Goal: Task Accomplishment & Management: Use online tool/utility

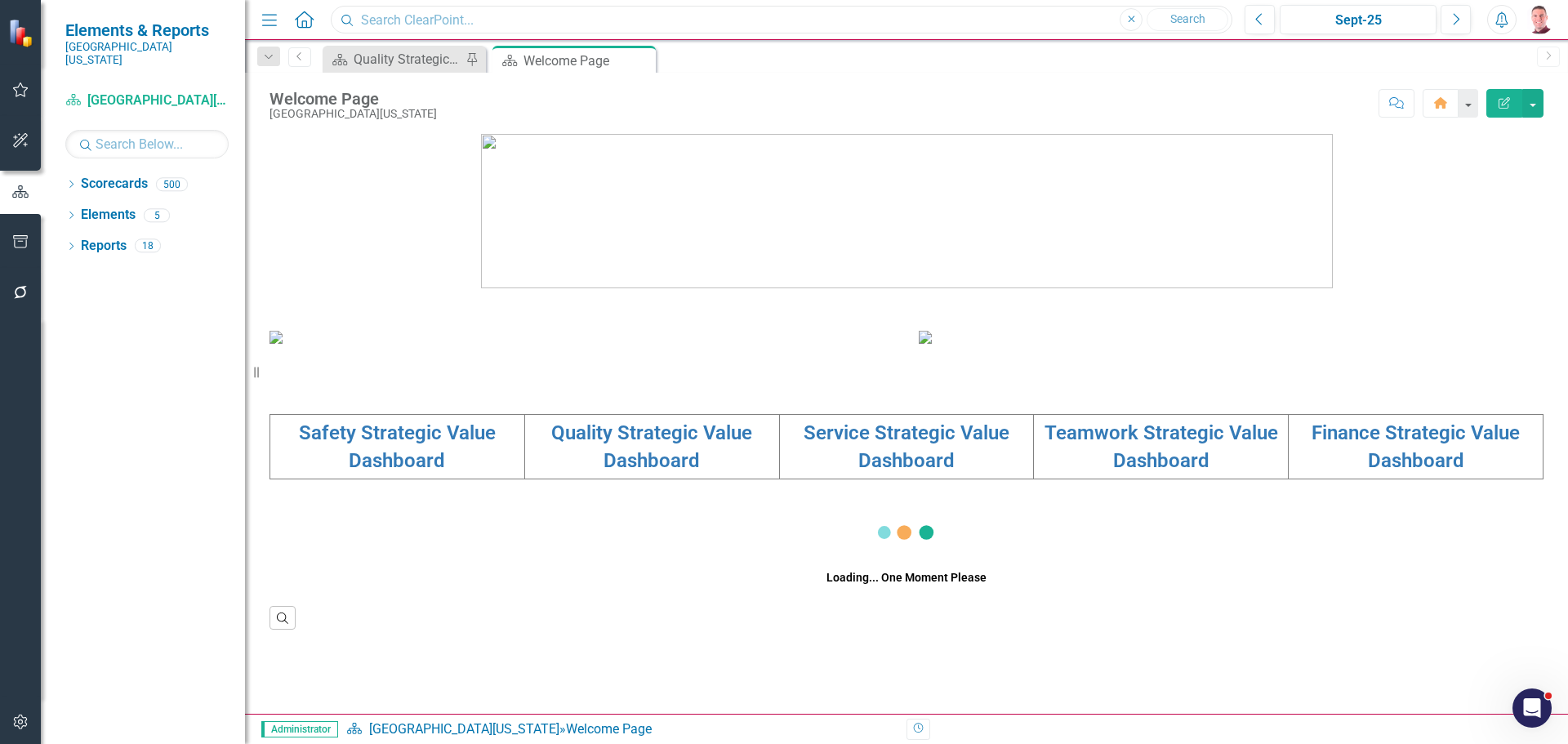
click at [501, 21] on input "text" at bounding box center [781, 20] width 902 height 28
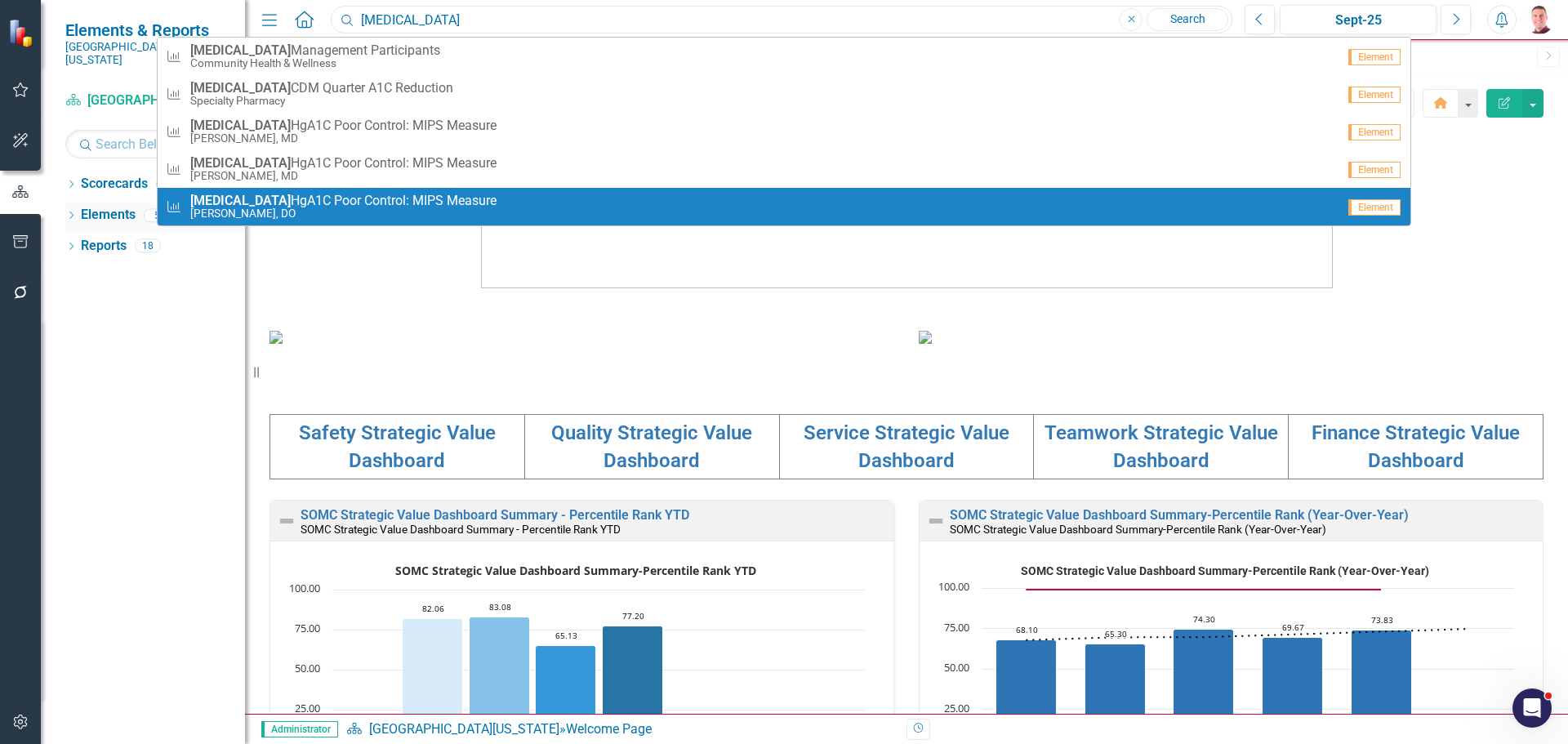
type input "[MEDICAL_DATA]"
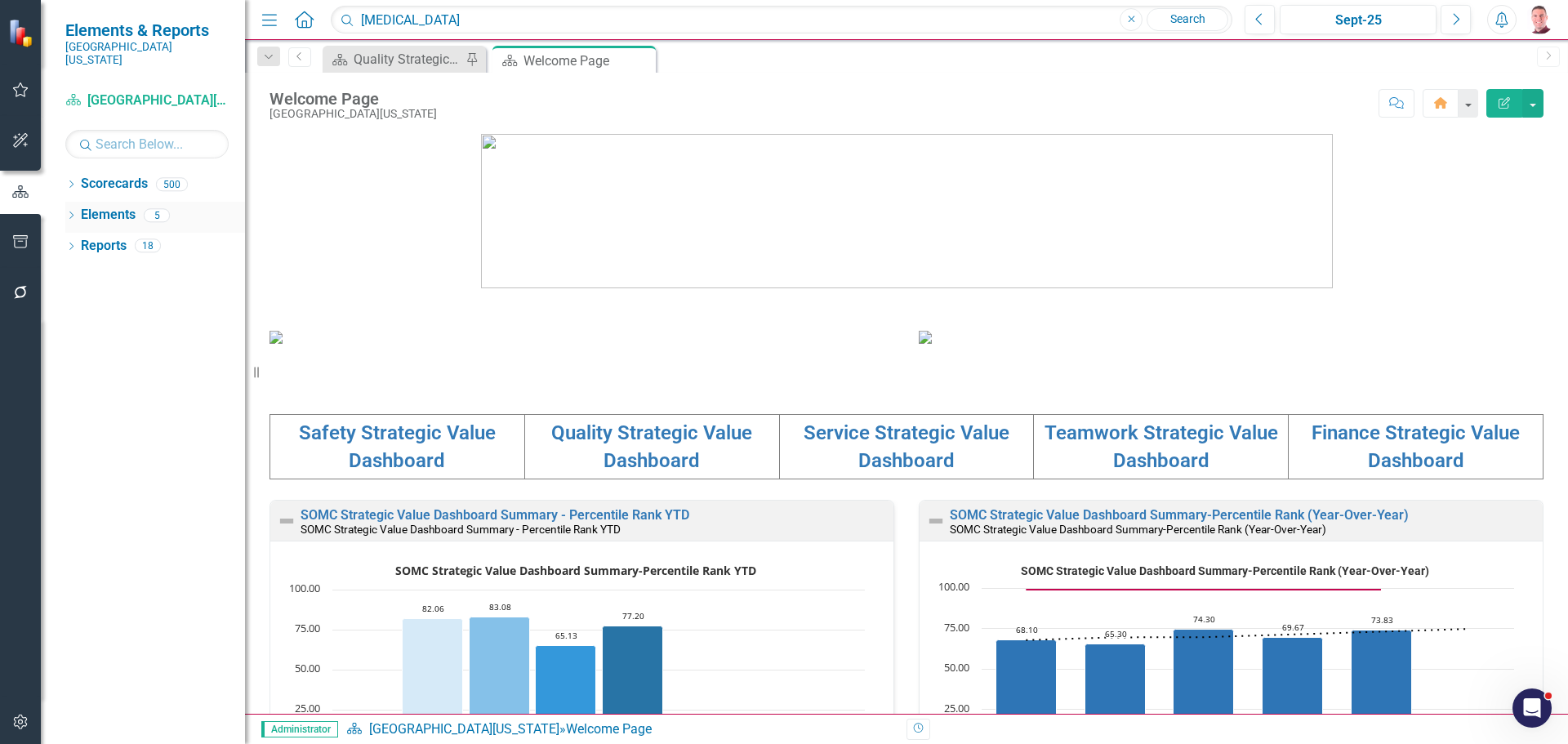
click at [75, 212] on icon "Dropdown" at bounding box center [70, 216] width 11 height 9
click at [81, 243] on icon "Dropdown" at bounding box center [79, 247] width 11 height 9
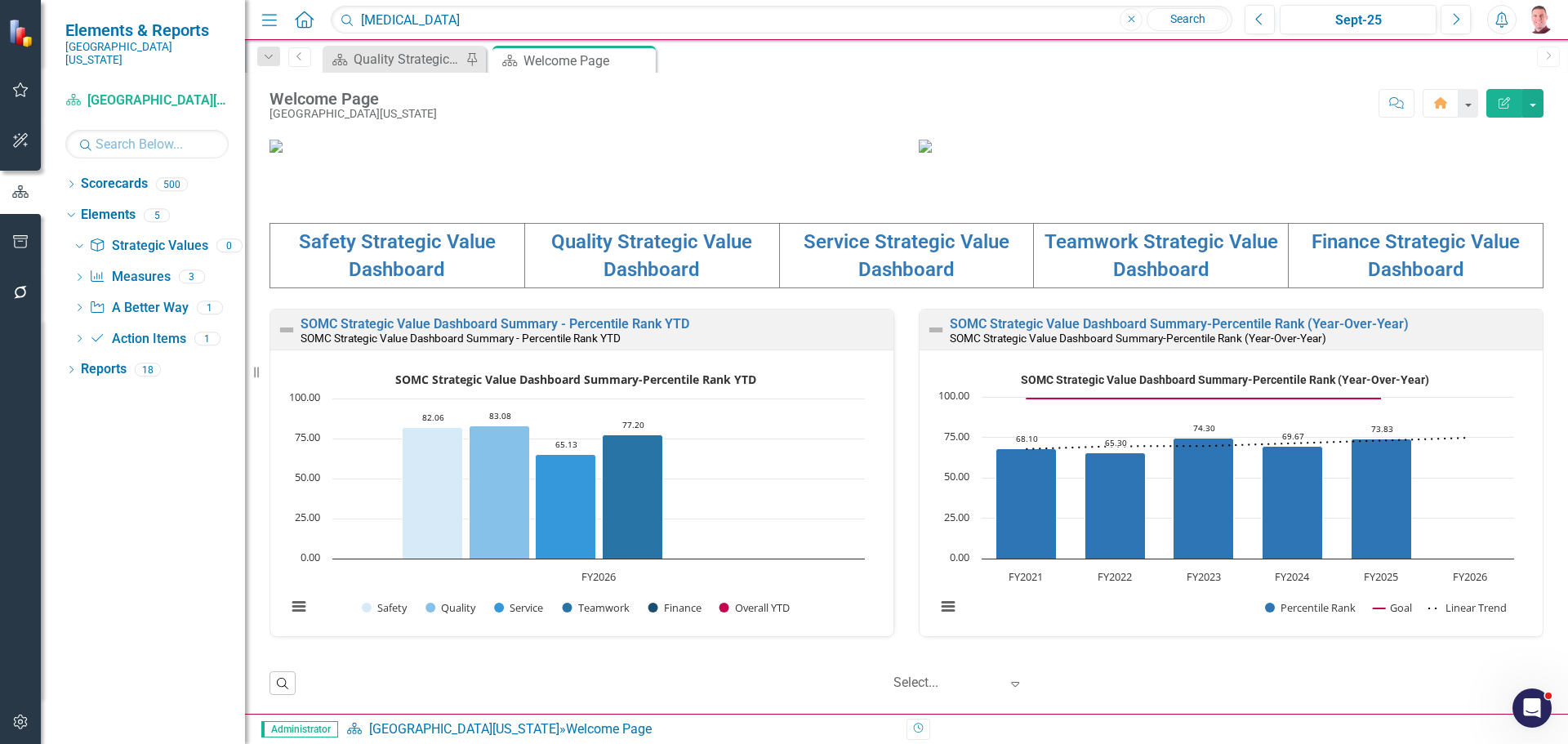
scroll to position [490, 0]
click at [626, 281] on link "Quality Strategic Value Dashboard" at bounding box center [652, 255] width 201 height 51
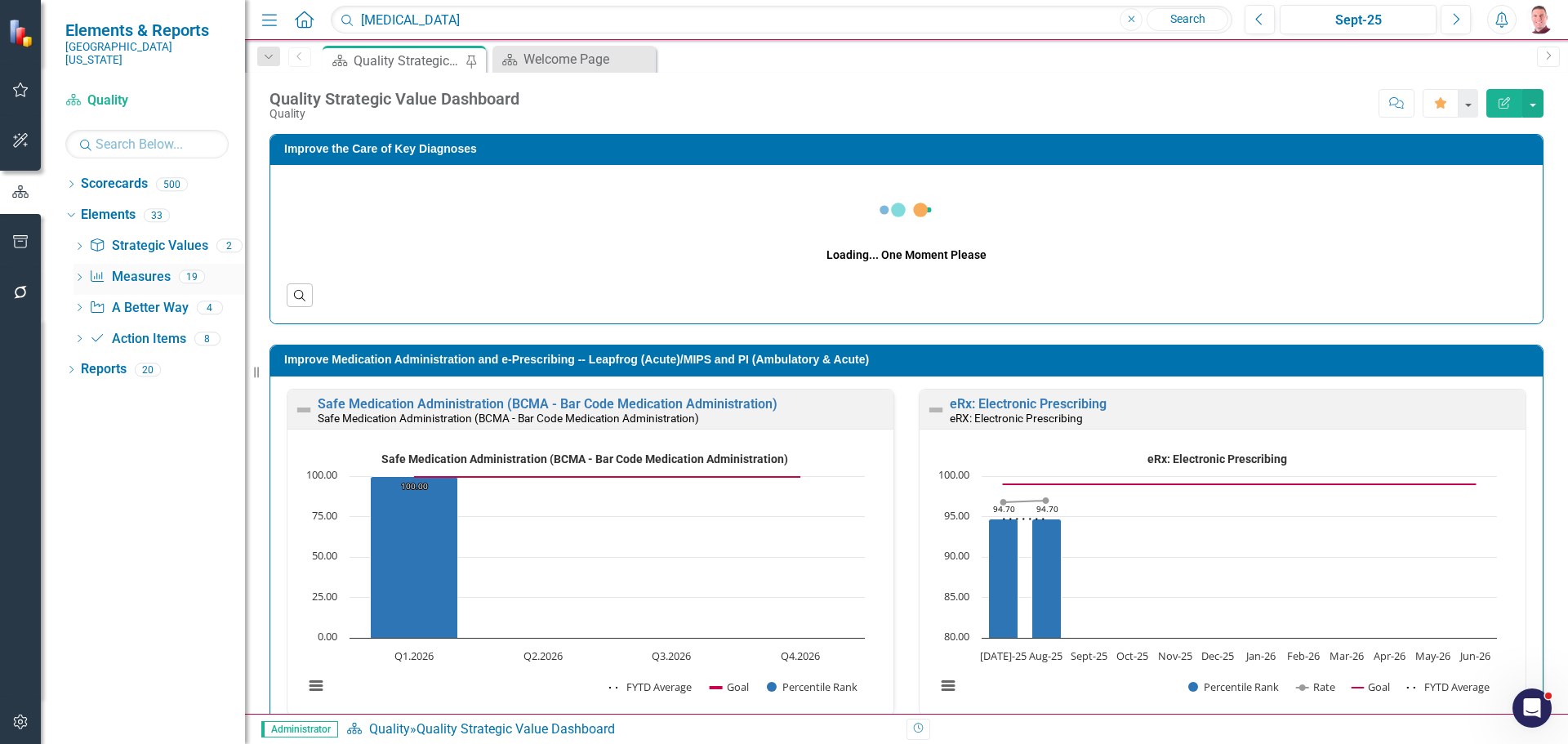
click at [80, 275] on icon "Dropdown" at bounding box center [79, 279] width 11 height 9
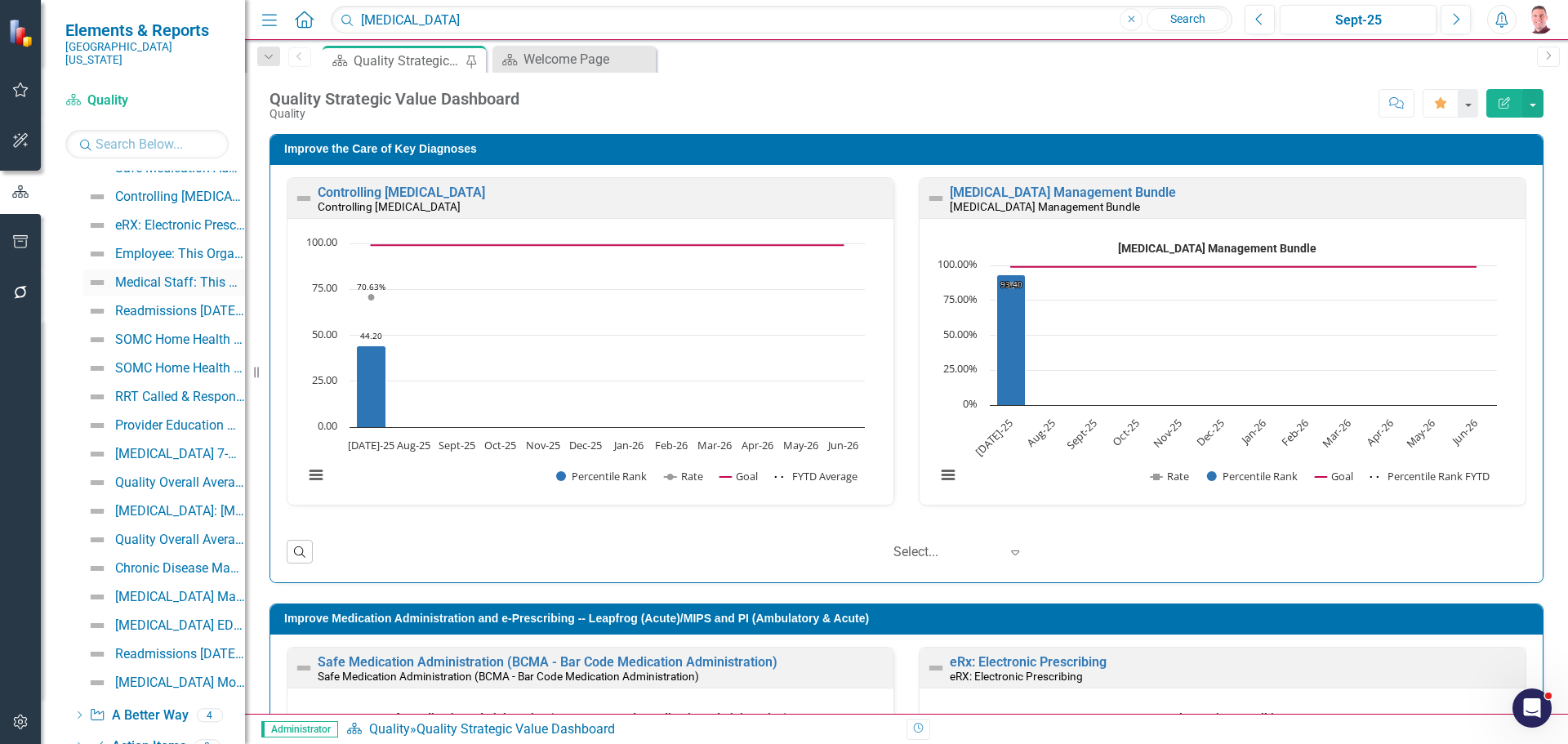
scroll to position [163, 0]
click at [183, 476] on div "[MEDICAL_DATA]: [MEDICAL_DATA] ([MEDICAL_DATA]) Poor Control (>9%)" at bounding box center [179, 483] width 130 height 15
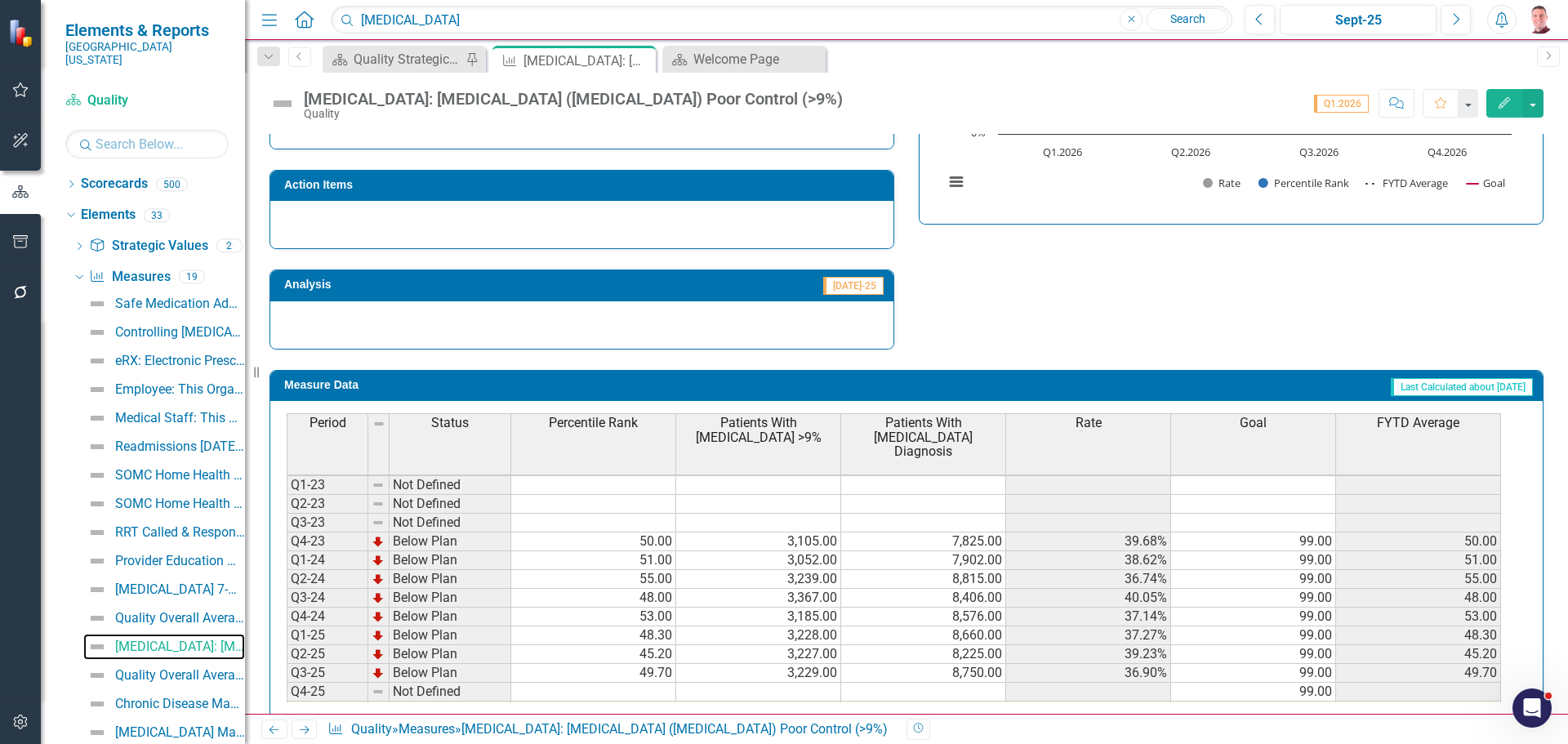
scroll to position [75, 0]
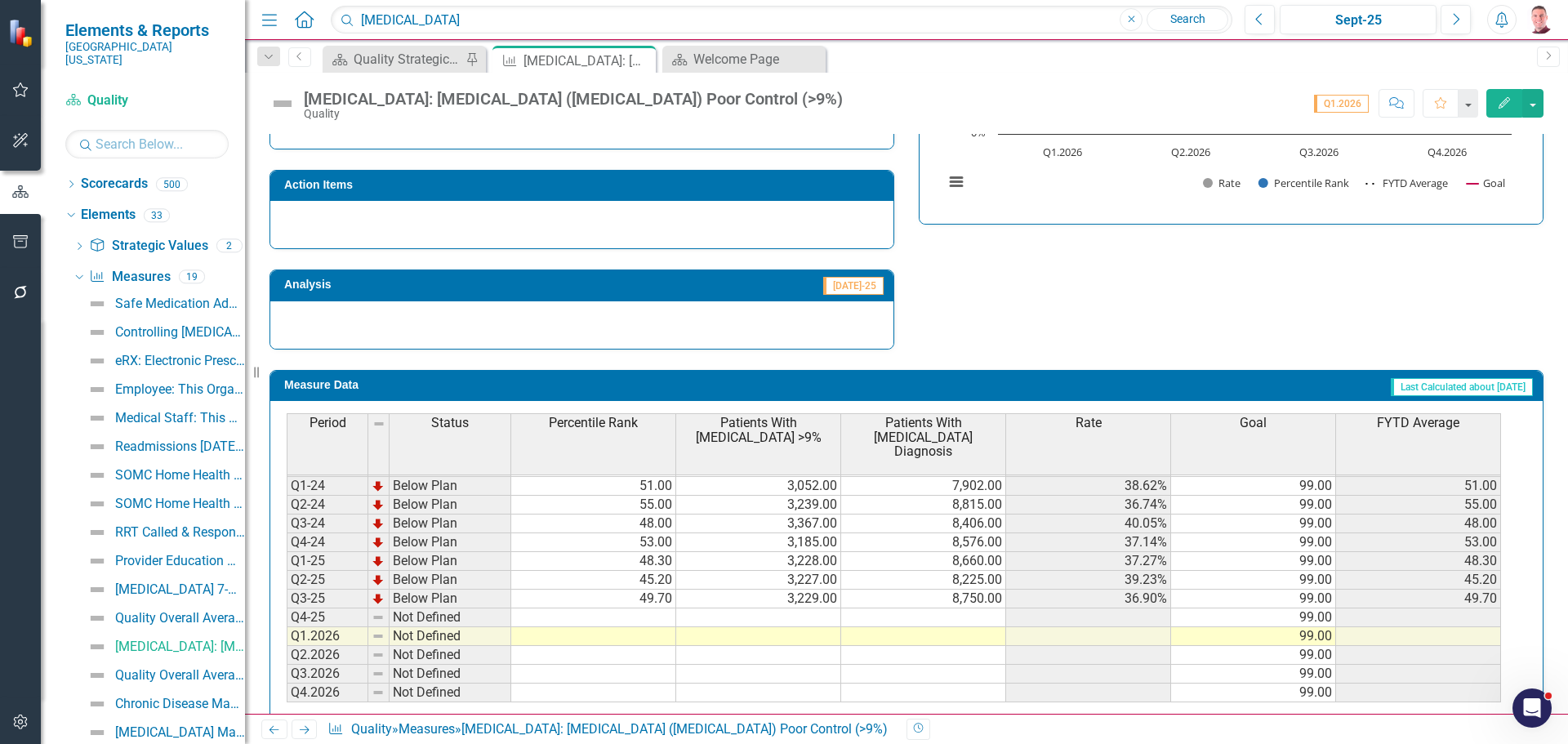
click at [1098, 637] on td at bounding box center [1089, 637] width 165 height 19
click at [813, 632] on td at bounding box center [759, 637] width 165 height 19
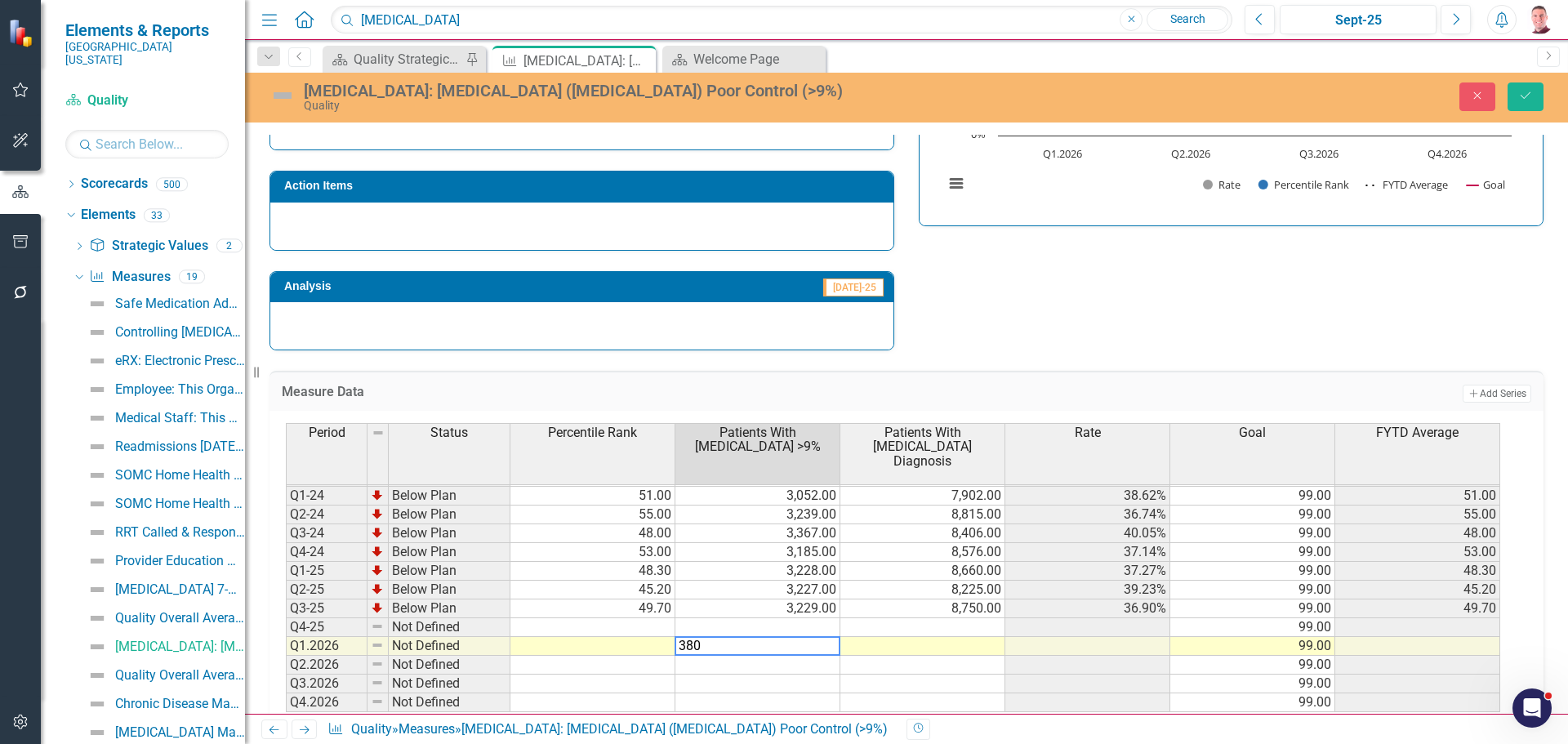
type textarea "3806"
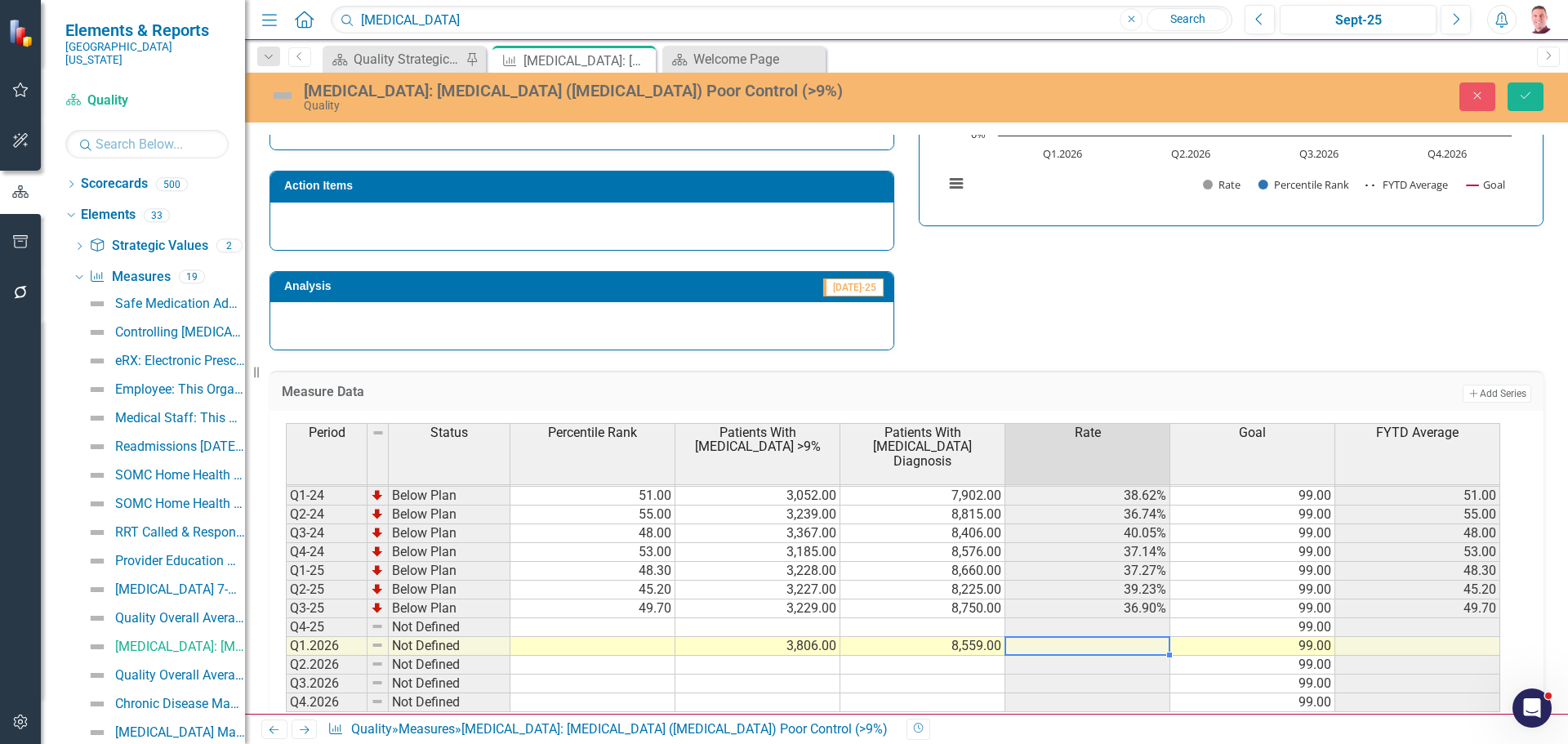
type textarea "8559"
drag, startPoint x: 1529, startPoint y: 96, endPoint x: 1468, endPoint y: 100, distance: 61.1
click at [1529, 96] on icon "Save" at bounding box center [1525, 95] width 15 height 11
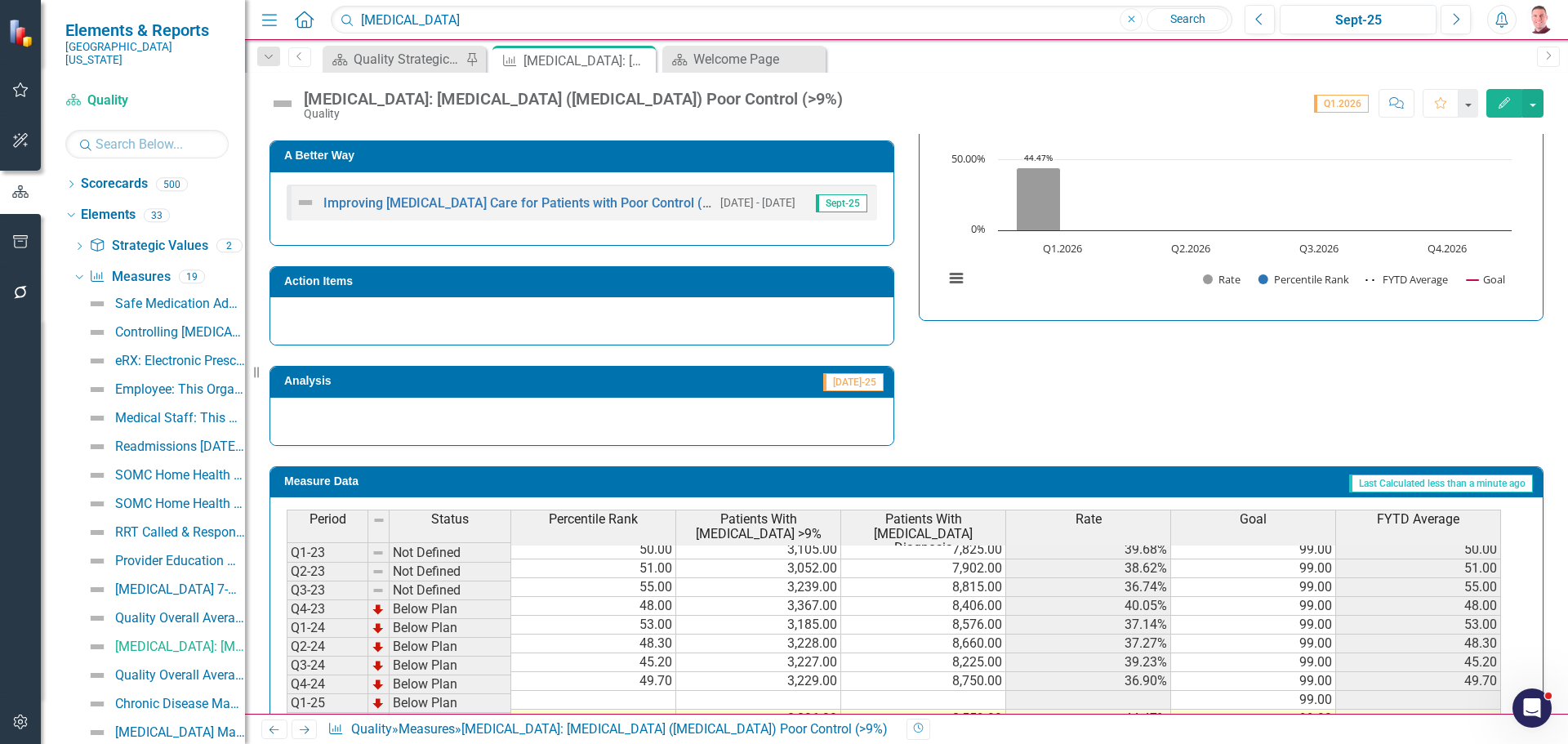
scroll to position [616, 0]
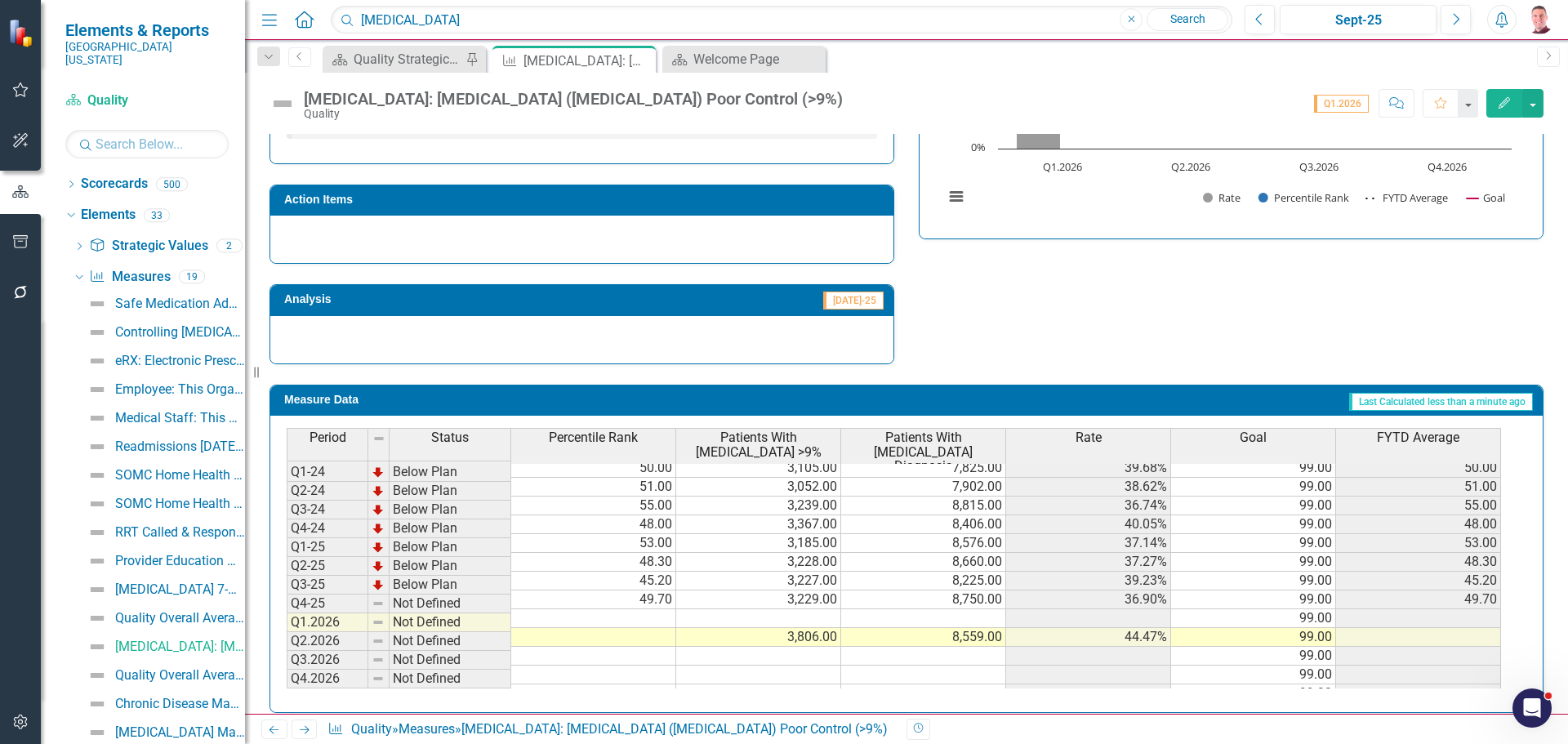
click at [764, 609] on td at bounding box center [759, 619] width 165 height 19
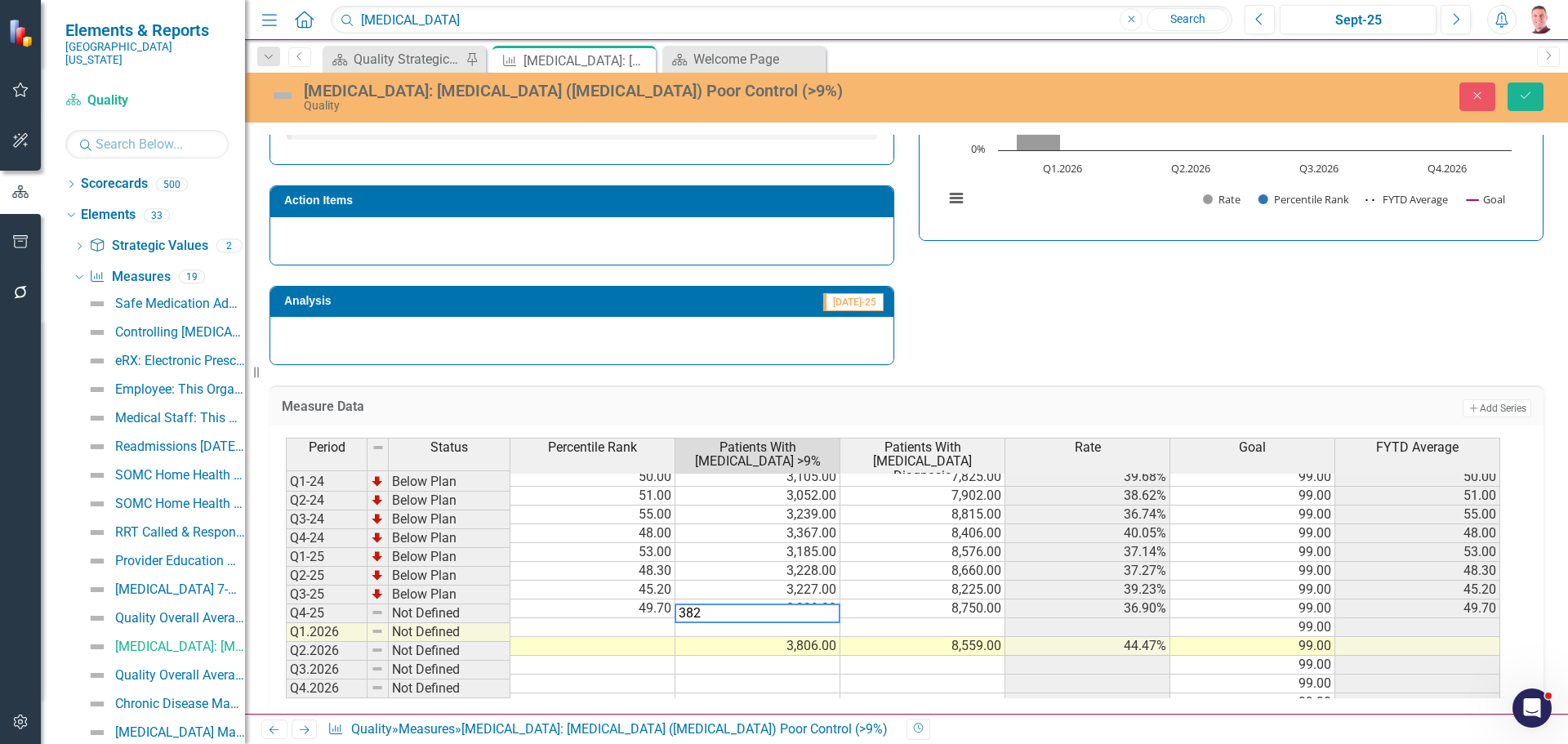
type textarea "3824"
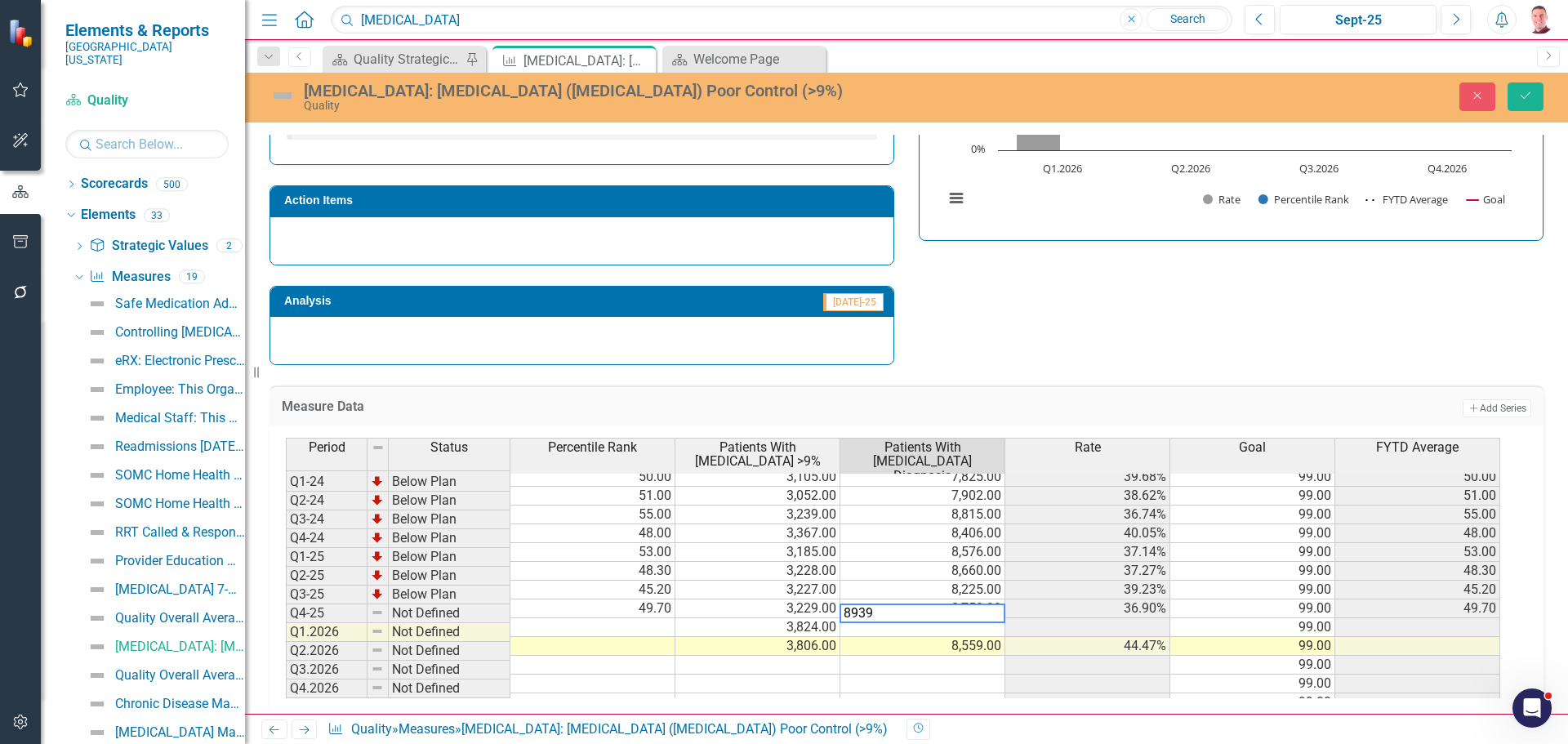
type textarea "8939"
click at [1068, 368] on div "Measure Data Add Add Series Period Status Percentile Rank Patients With [MEDICA…" at bounding box center [907, 543] width 1299 height 357
click at [1535, 96] on button "Save" at bounding box center [1526, 96] width 36 height 28
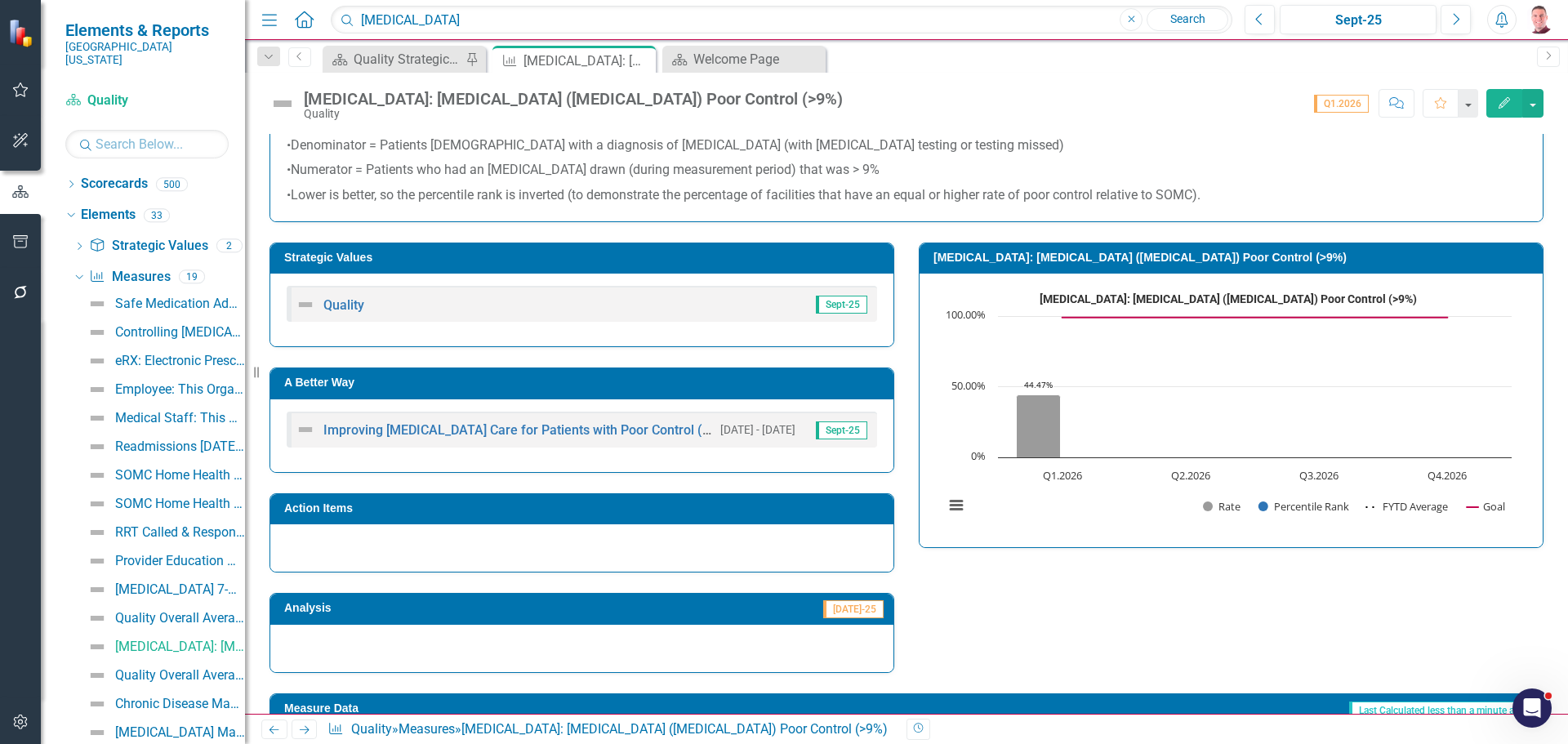
scroll to position [290, 0]
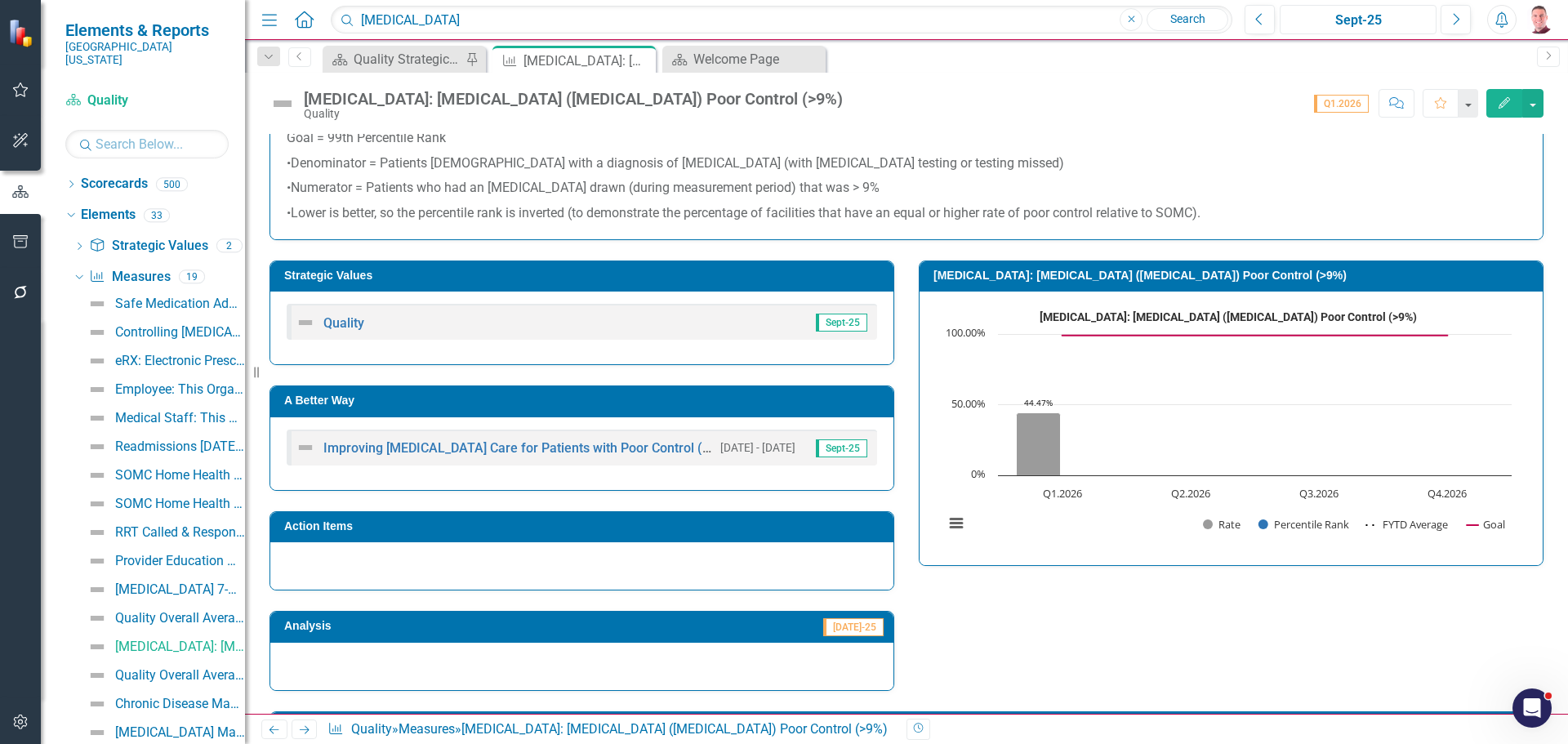
click at [1334, 29] on div "Sept-25" at bounding box center [1358, 20] width 145 height 20
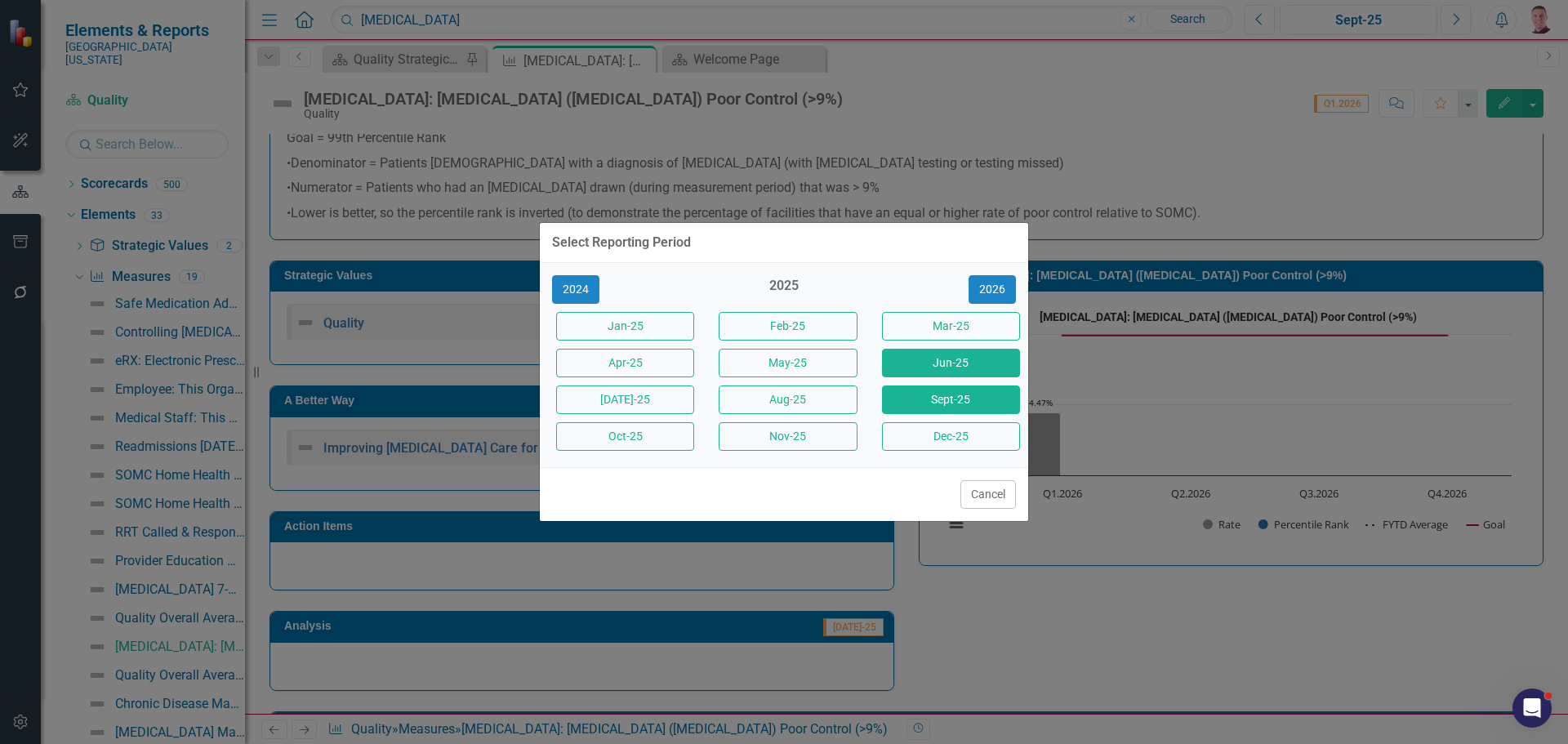
click at [896, 365] on button "Jun-25" at bounding box center [951, 362] width 138 height 28
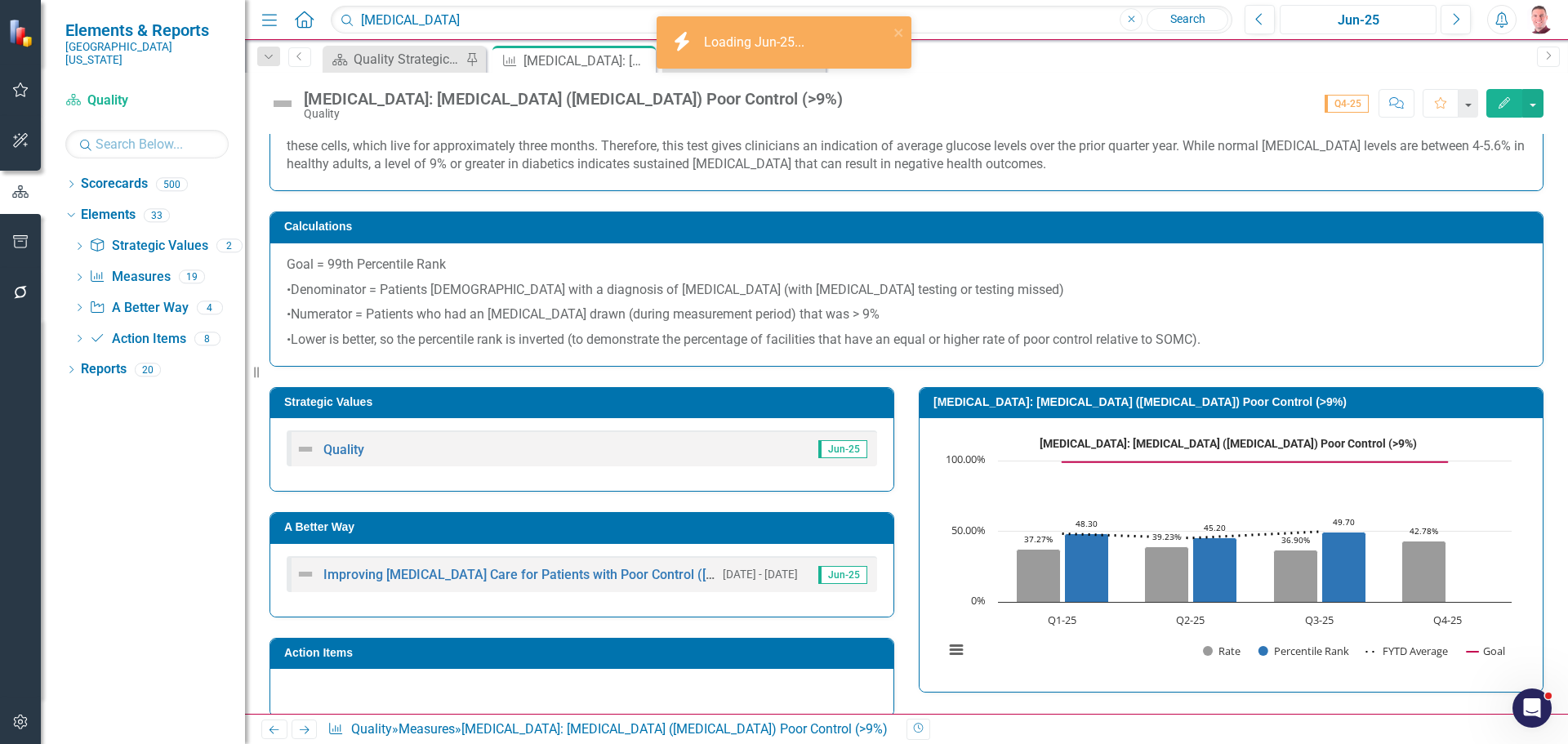
scroll to position [245, 0]
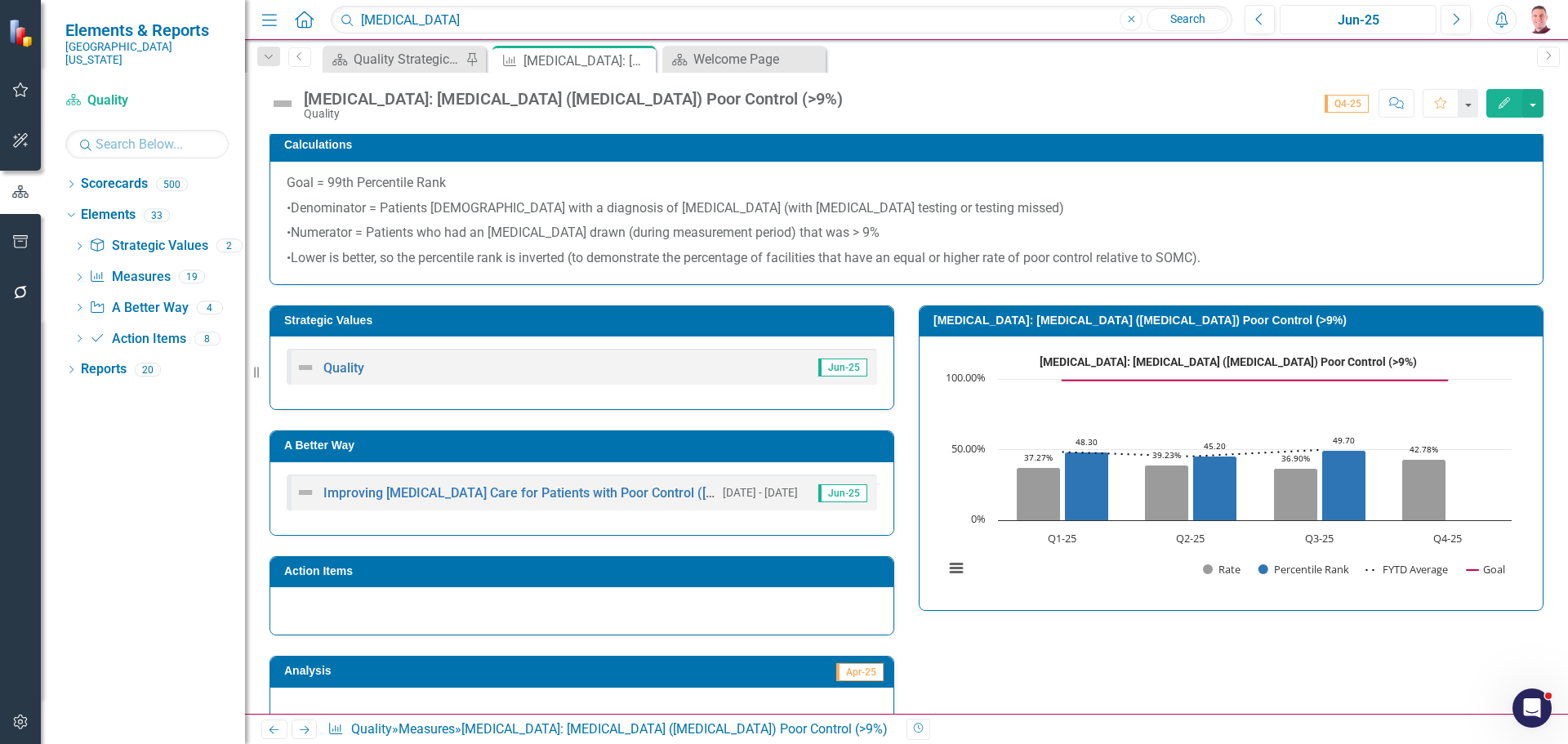
click at [1421, 20] on div "Jun-25" at bounding box center [1358, 20] width 145 height 20
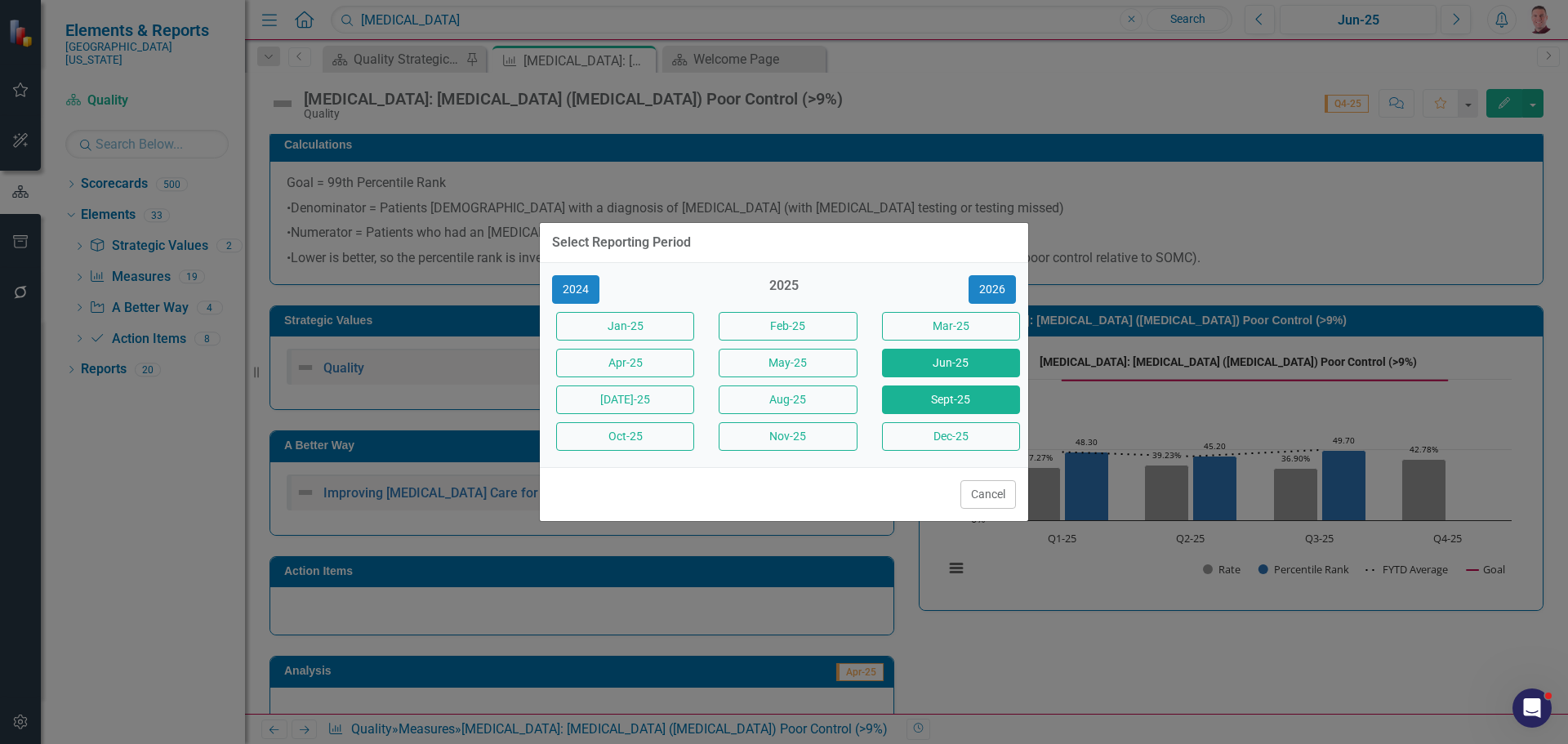
click at [935, 409] on button "Sept-25" at bounding box center [951, 399] width 138 height 28
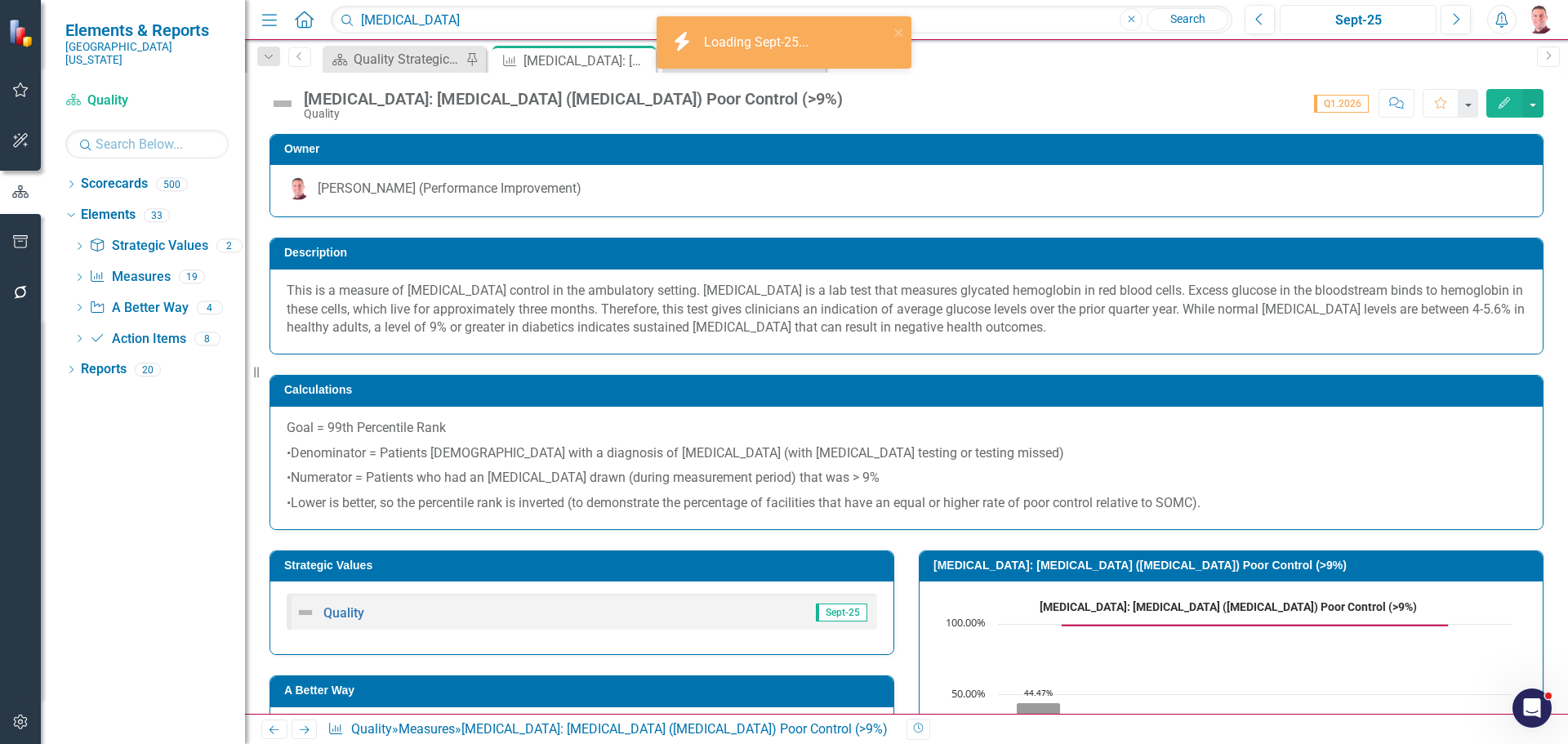
click at [1367, 12] on div "Sept-25" at bounding box center [1358, 20] width 145 height 20
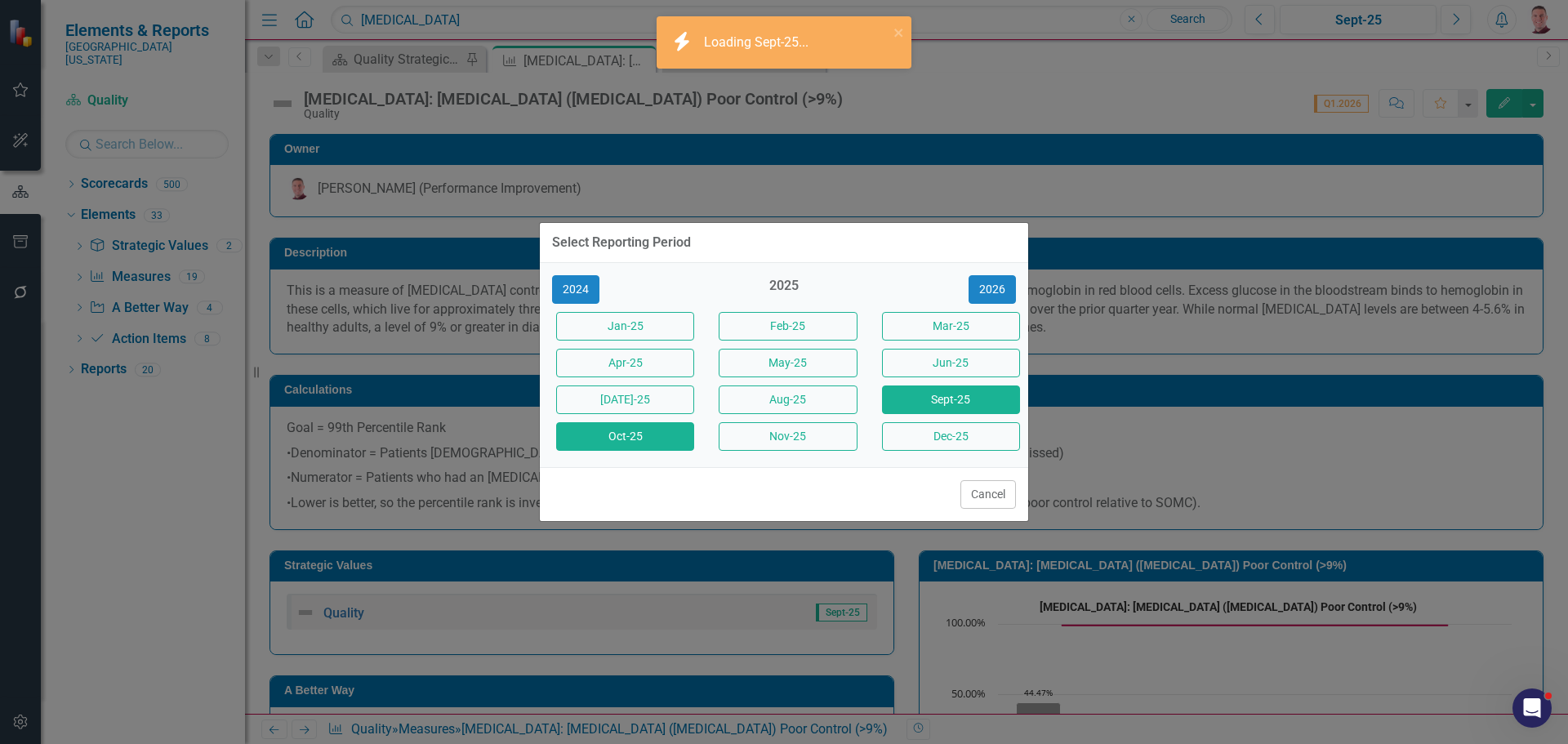
click at [643, 439] on button "Oct-25" at bounding box center [625, 436] width 138 height 28
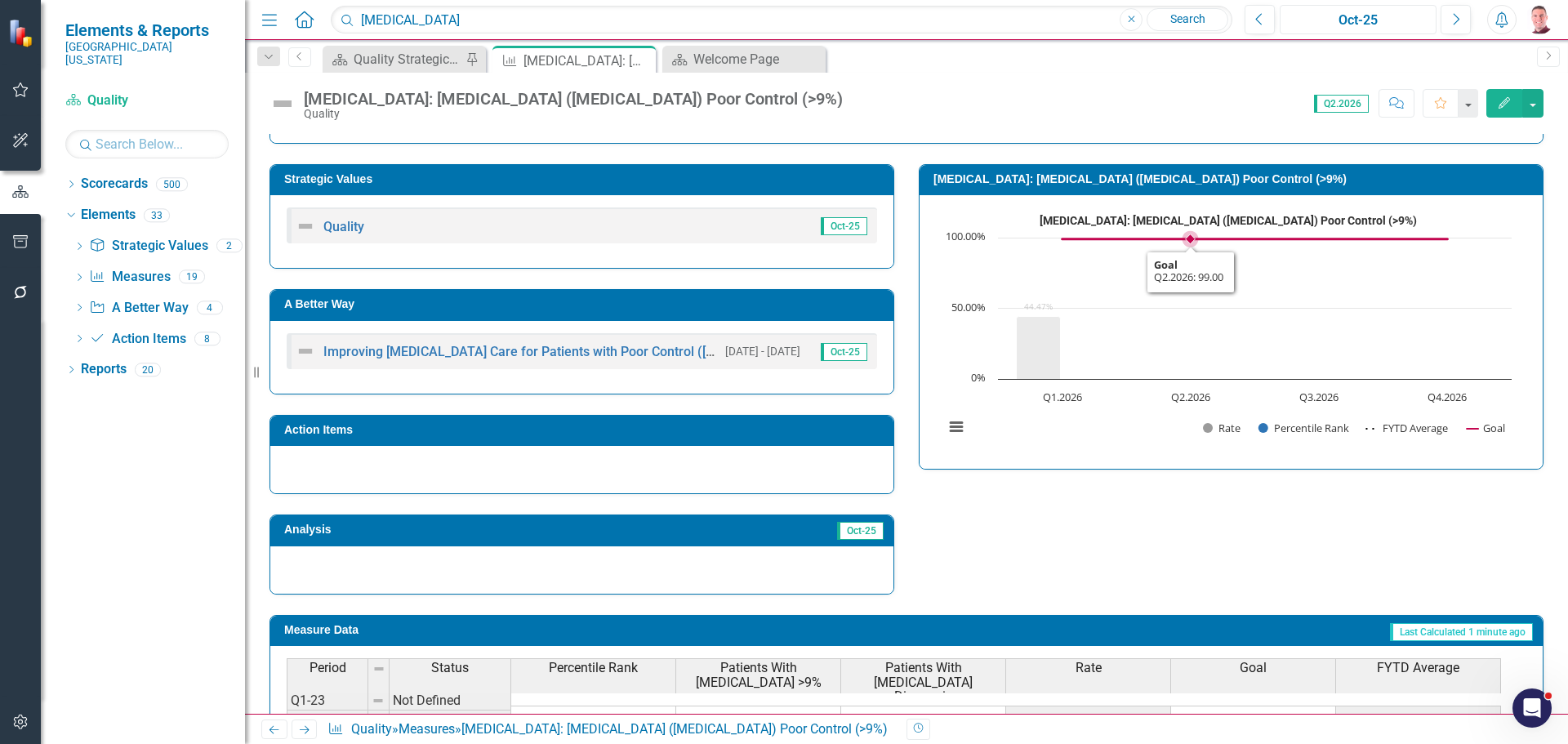
scroll to position [223, 0]
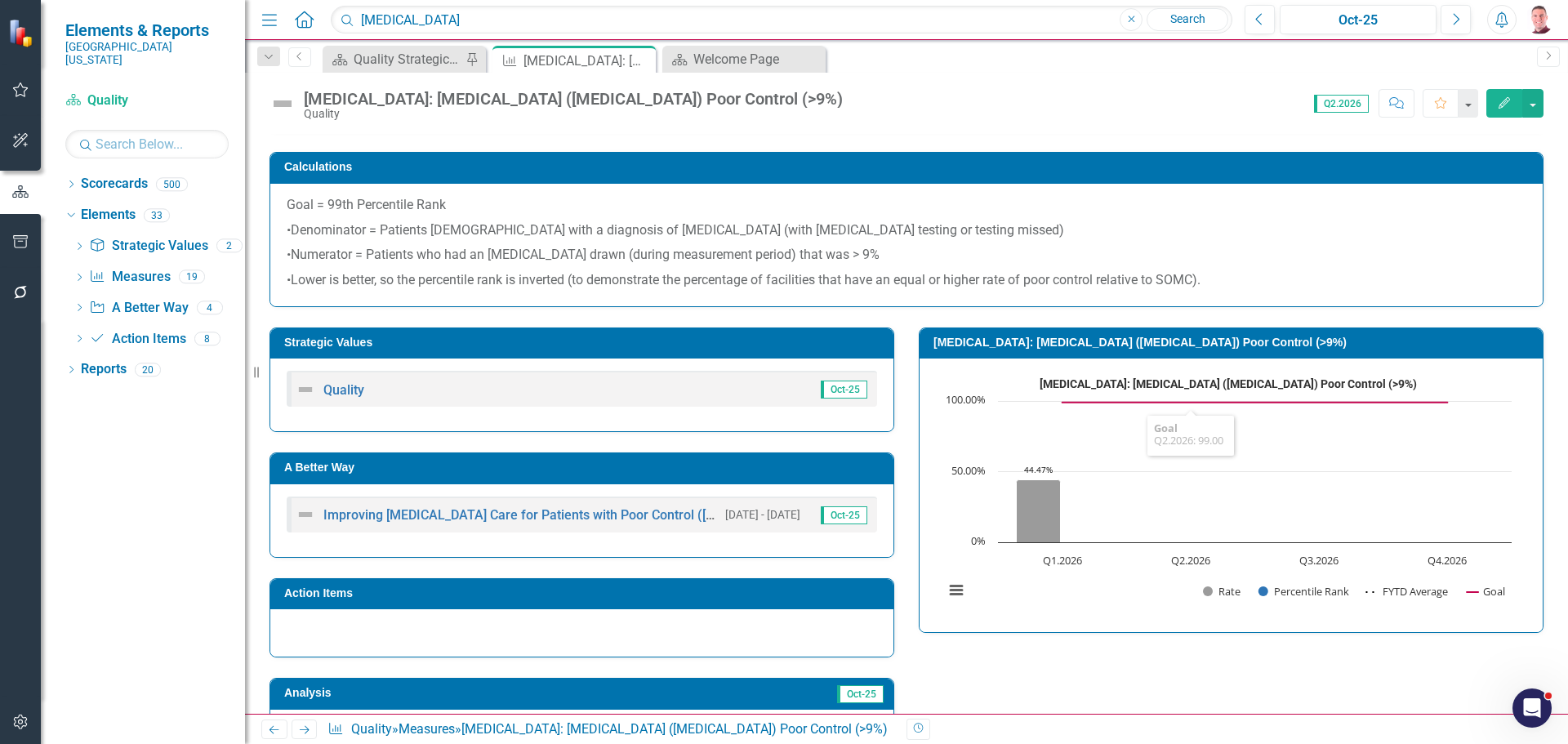
click at [1508, 103] on icon "Edit" at bounding box center [1504, 102] width 15 height 11
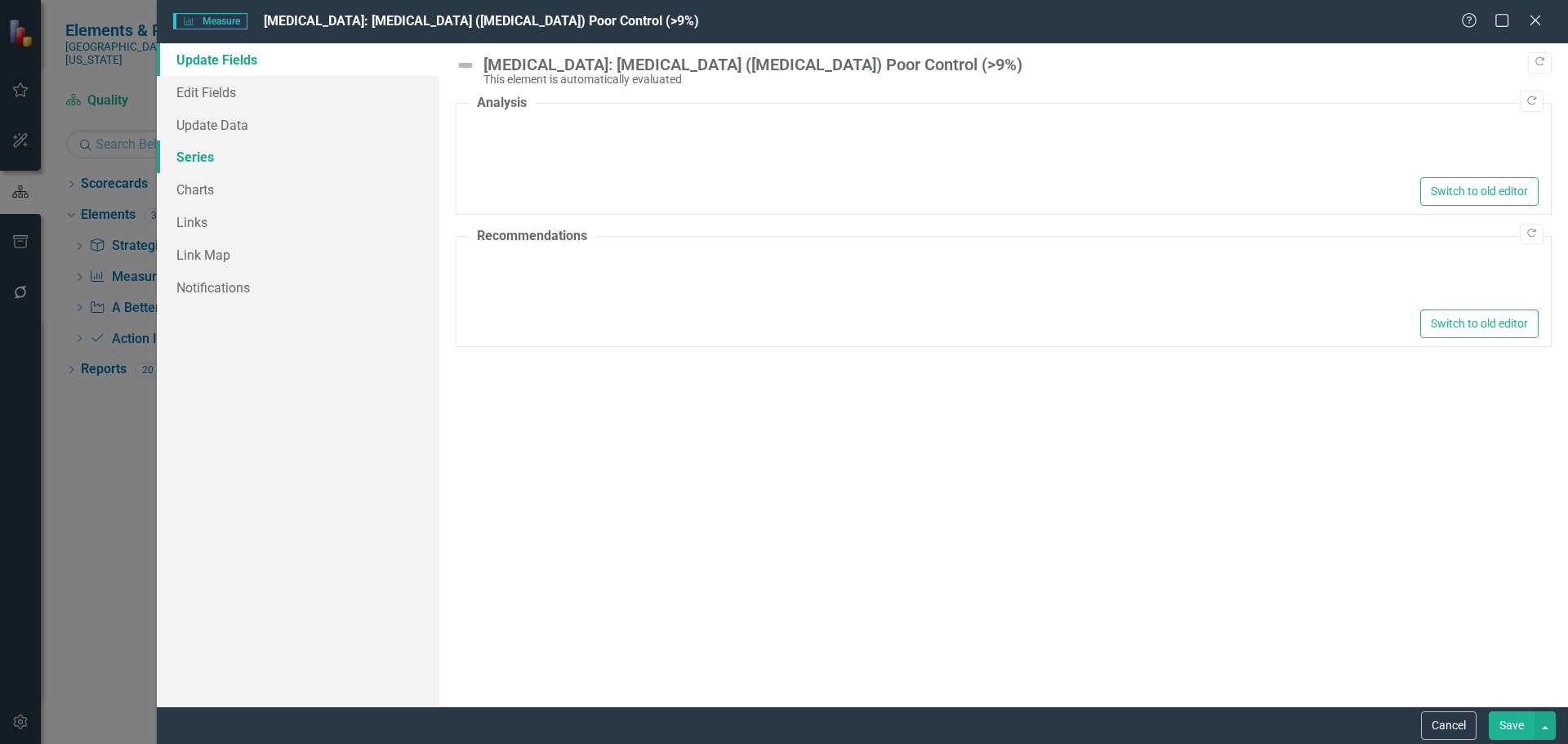
click at [219, 164] on link "Series" at bounding box center [298, 157] width 283 height 33
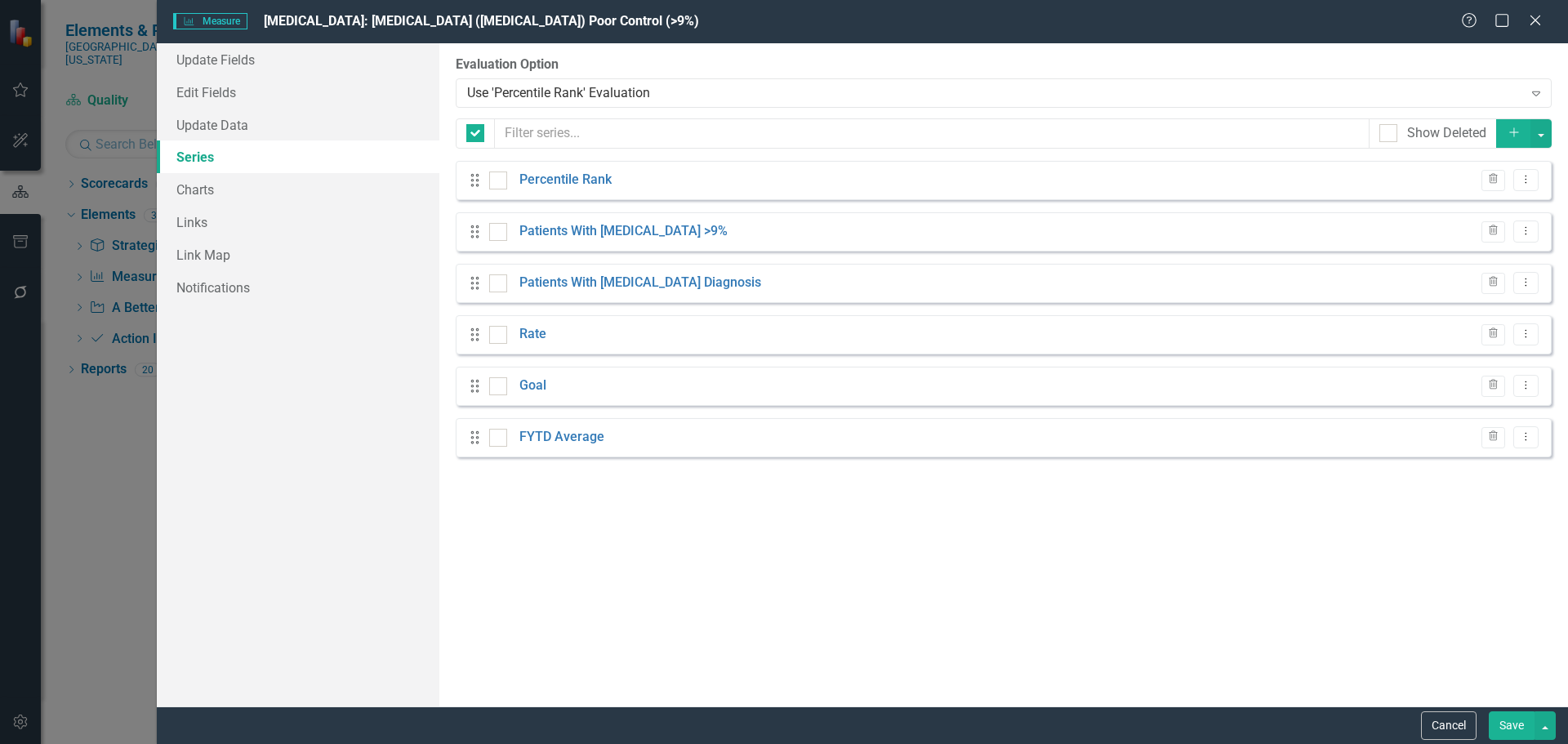
checkbox input "false"
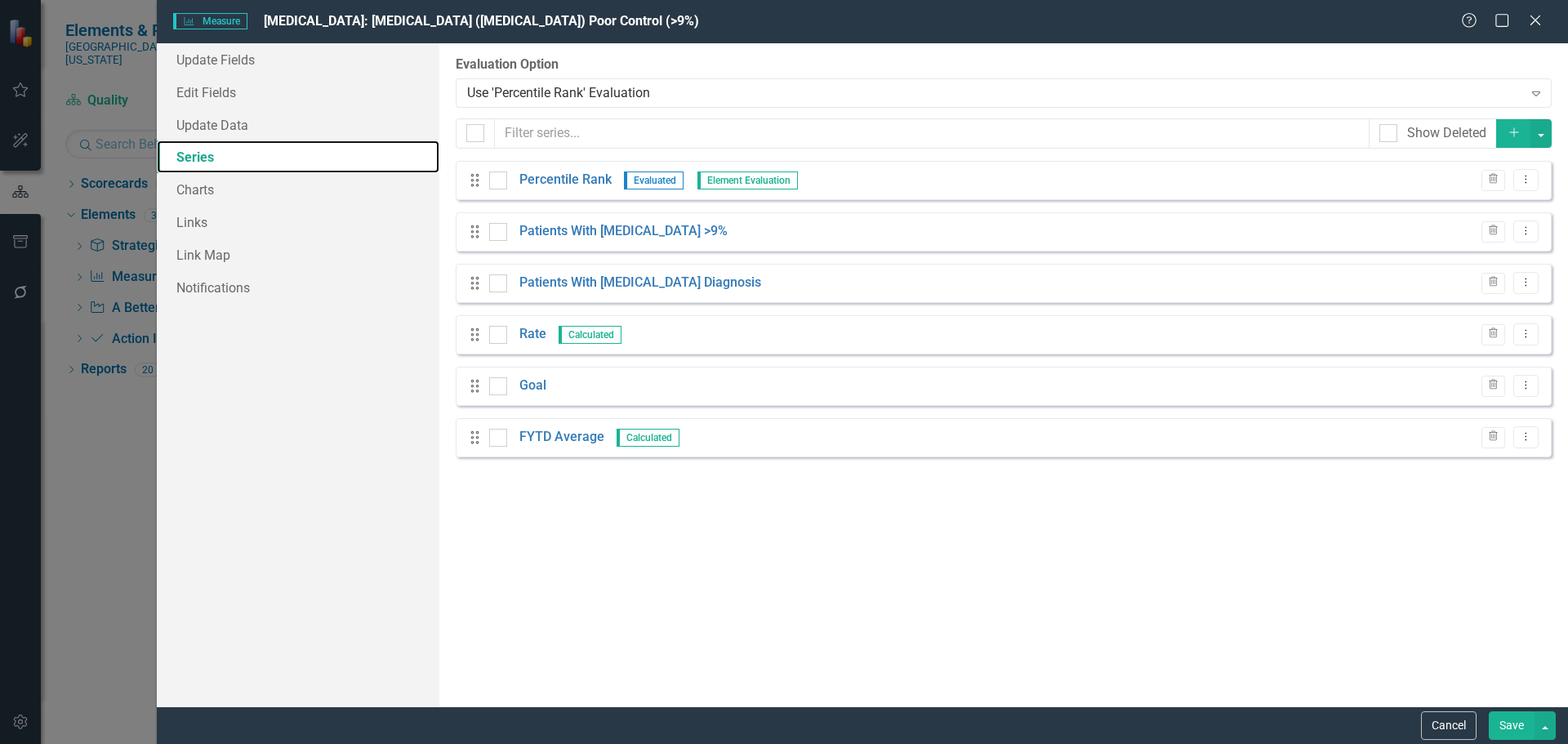
scroll to position [0, 0]
click at [1531, 174] on icon "Dropdown Menu" at bounding box center [1526, 179] width 14 height 10
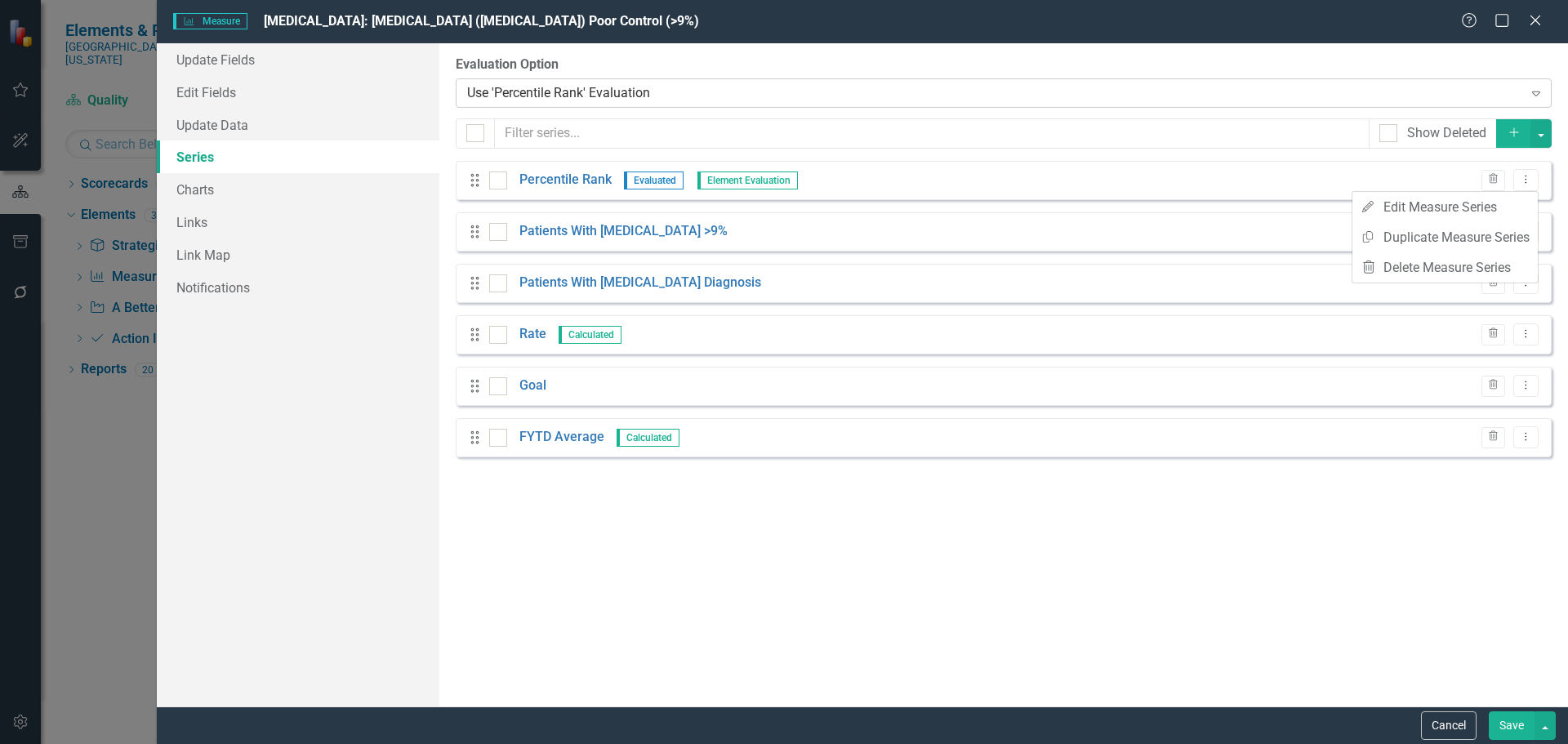
click at [1305, 85] on div "Use 'Percentile Rank' Evaluation" at bounding box center [995, 93] width 1056 height 19
click at [1536, 18] on icon "Close" at bounding box center [1535, 20] width 21 height 15
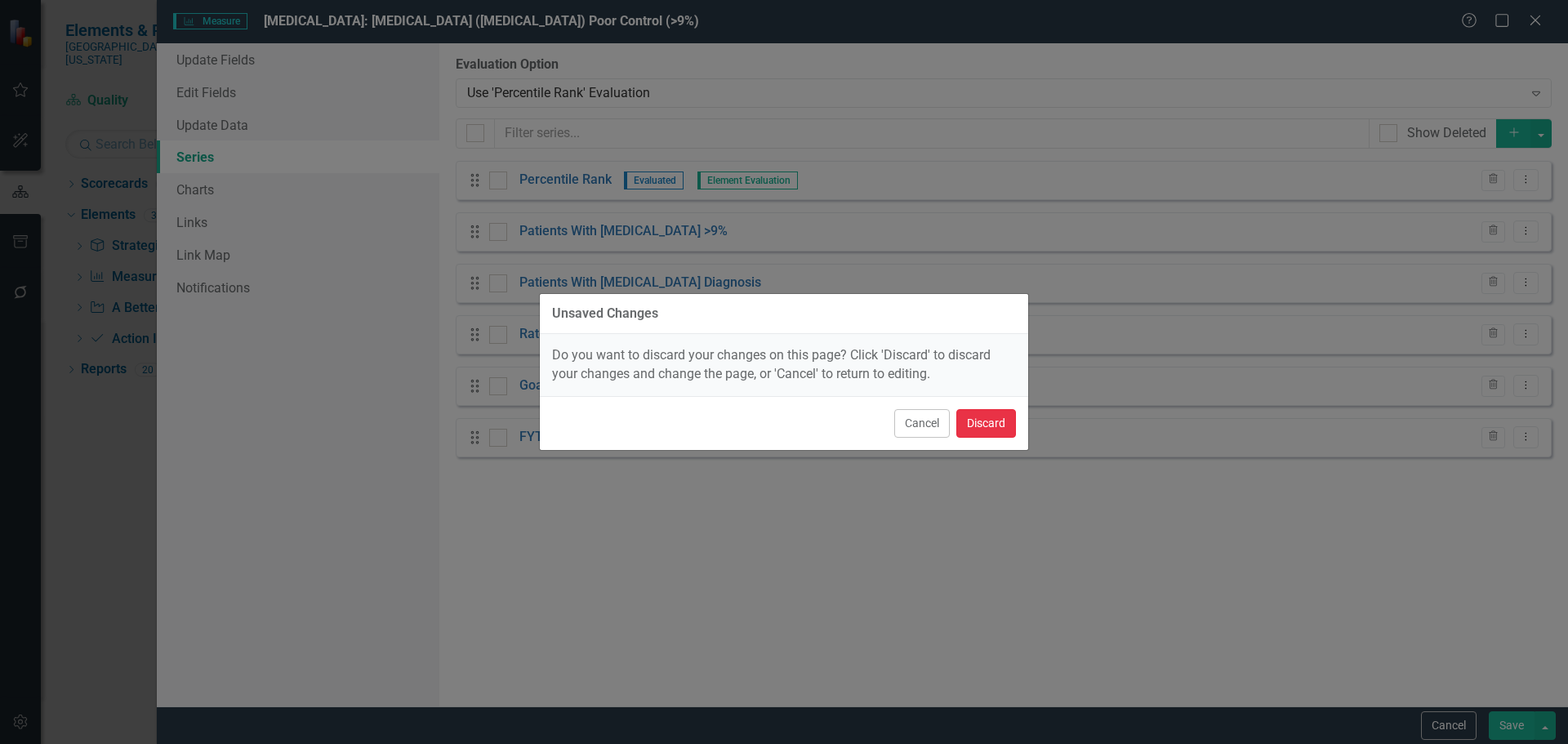
click at [1009, 420] on button "Discard" at bounding box center [986, 423] width 59 height 28
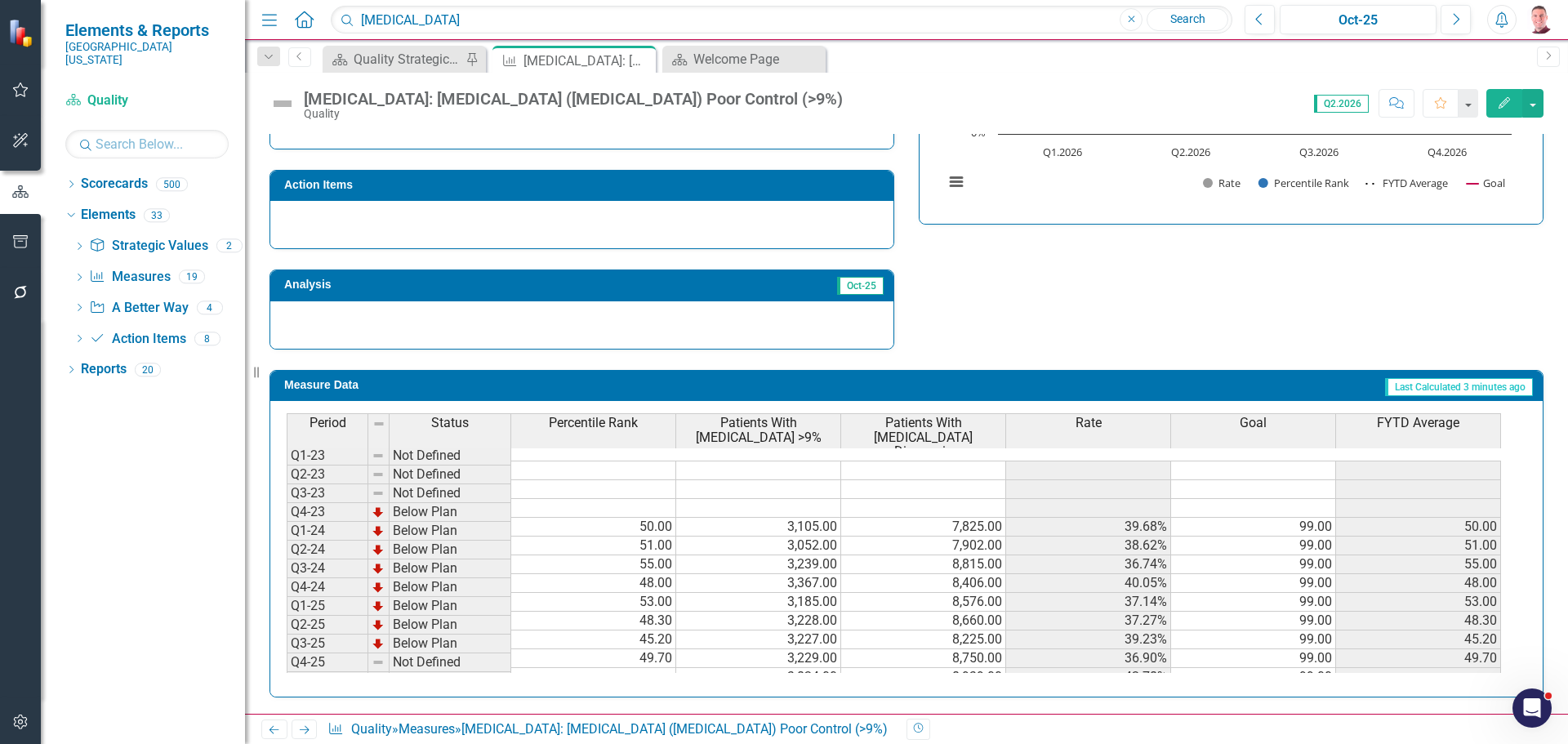
scroll to position [75, 0]
